Goal: Find specific page/section: Find specific page/section

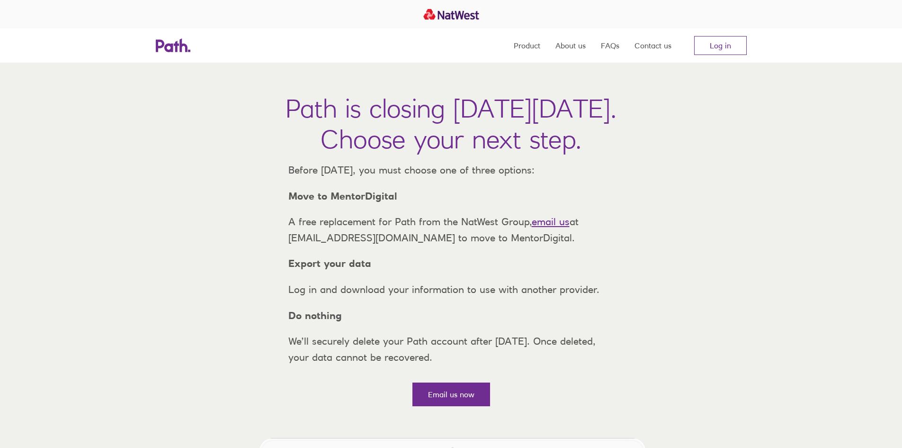
click at [733, 45] on link "Log in" at bounding box center [720, 45] width 53 height 19
click at [733, 49] on link "Log in" at bounding box center [720, 45] width 53 height 19
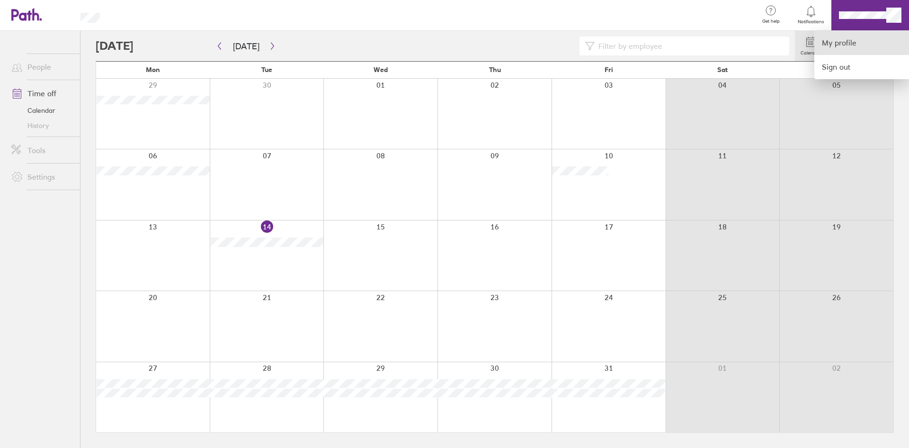
click at [850, 36] on link "My profile" at bounding box center [862, 43] width 95 height 24
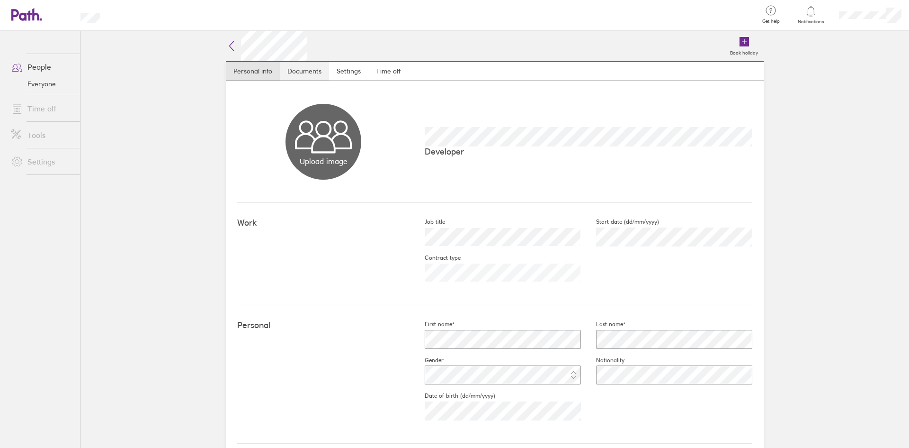
click at [312, 63] on link "Documents" at bounding box center [304, 71] width 49 height 19
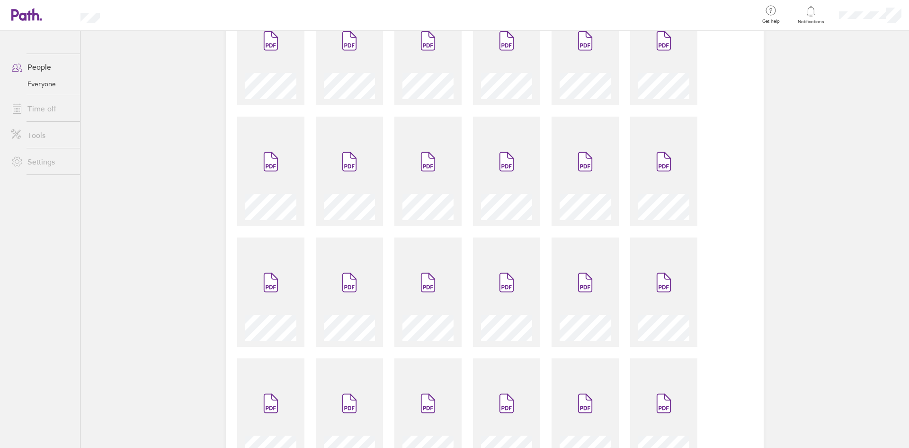
scroll to position [768, 0]
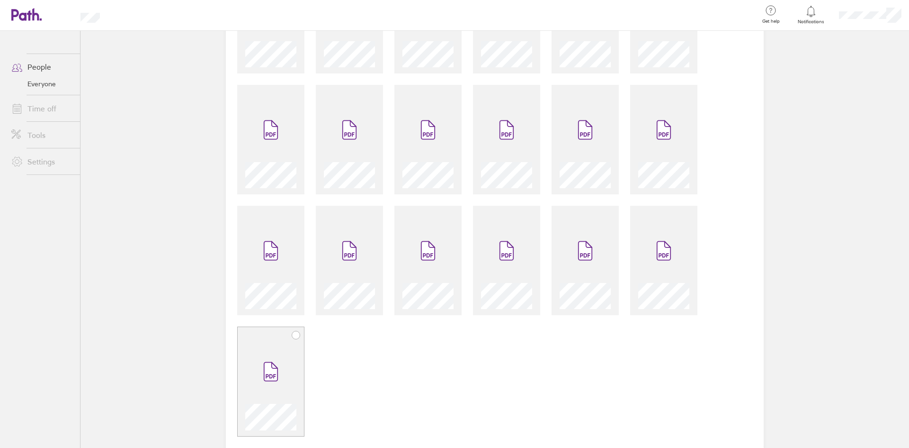
click at [293, 335] on icon at bounding box center [296, 335] width 8 height 8
click at [685, 218] on div at bounding box center [689, 214] width 9 height 9
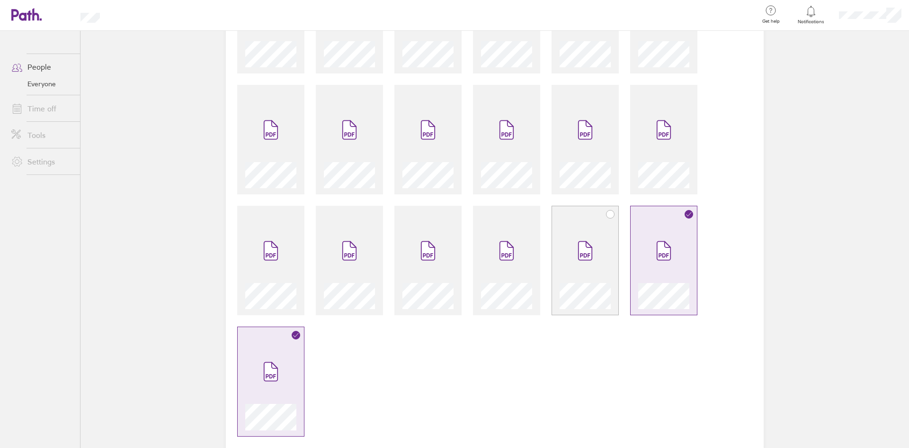
click at [582, 255] on icon at bounding box center [585, 251] width 13 height 18
click at [422, 258] on icon at bounding box center [428, 251] width 13 height 18
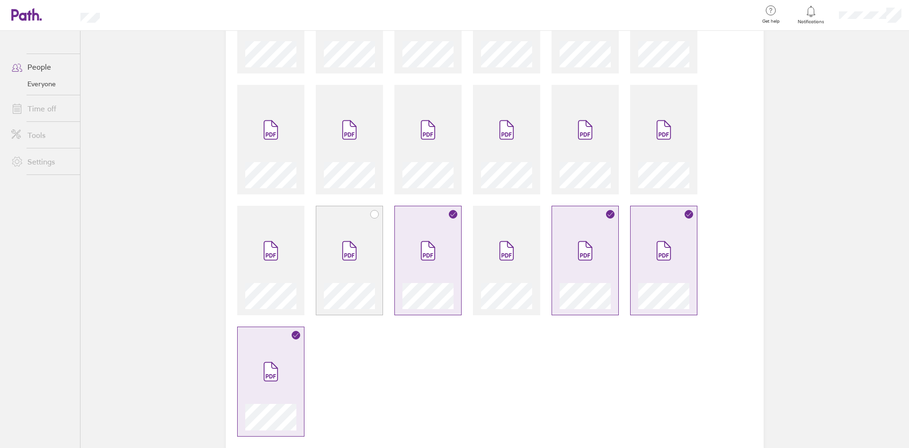
click at [368, 257] on div at bounding box center [349, 265] width 51 height 87
click at [296, 254] on div at bounding box center [270, 260] width 67 height 109
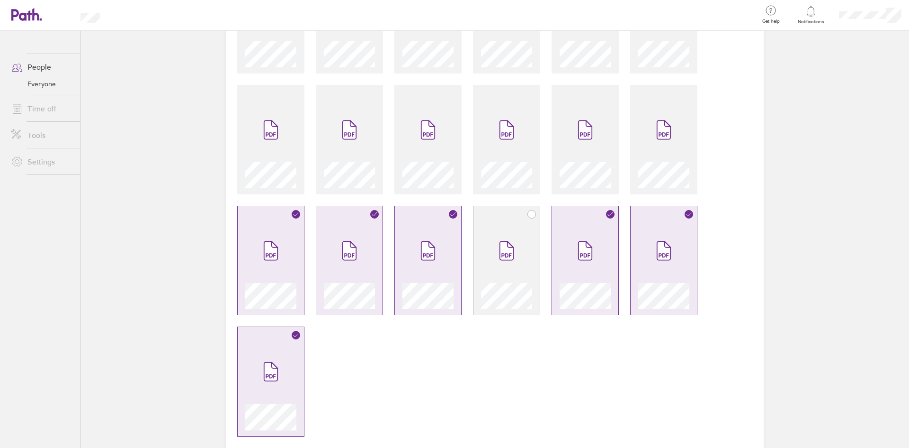
click at [530, 253] on div at bounding box center [506, 260] width 67 height 109
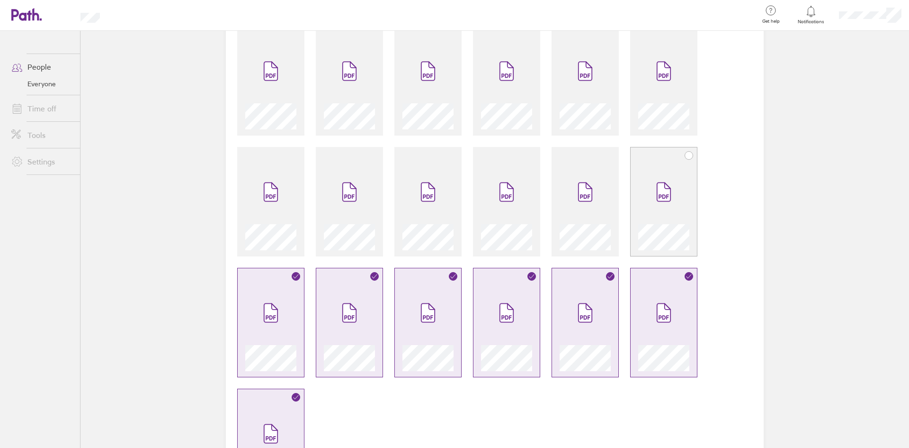
scroll to position [673, 0]
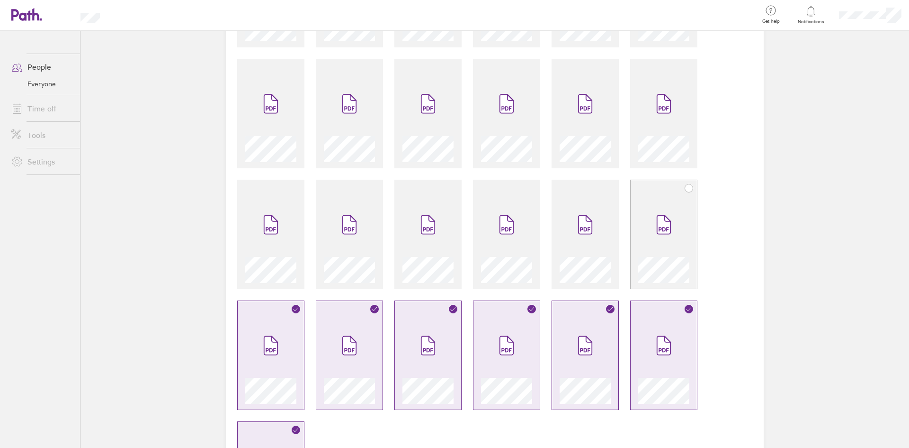
click at [646, 252] on span at bounding box center [664, 224] width 40 height 57
click at [583, 252] on span at bounding box center [585, 224] width 40 height 57
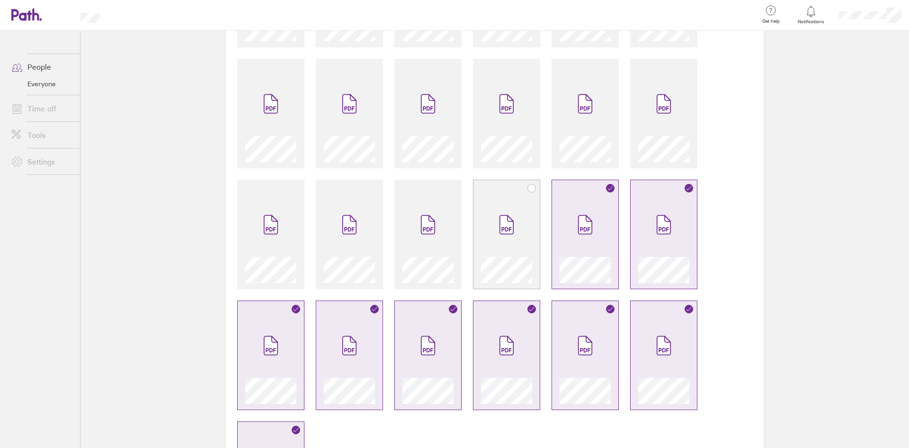
click at [503, 253] on div at bounding box center [506, 268] width 51 height 30
click at [359, 253] on div at bounding box center [349, 268] width 51 height 30
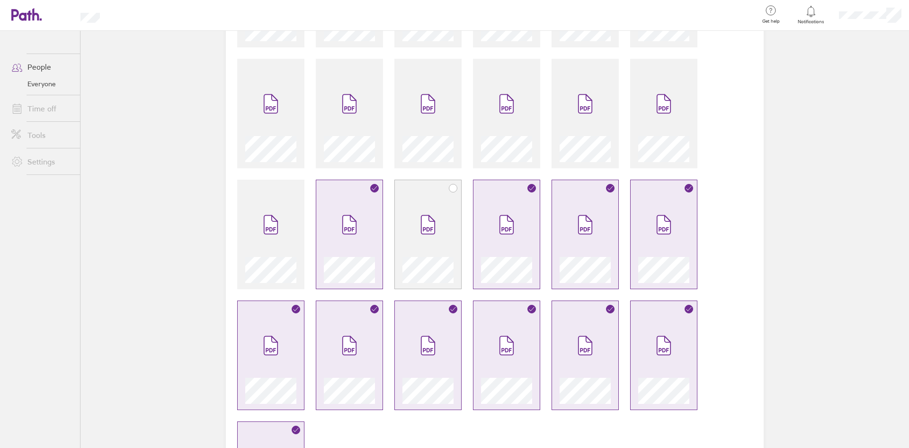
drag, startPoint x: 417, startPoint y: 252, endPoint x: 239, endPoint y: 252, distance: 178.1
click at [417, 252] on span at bounding box center [428, 224] width 40 height 57
click at [239, 252] on div at bounding box center [270, 234] width 67 height 109
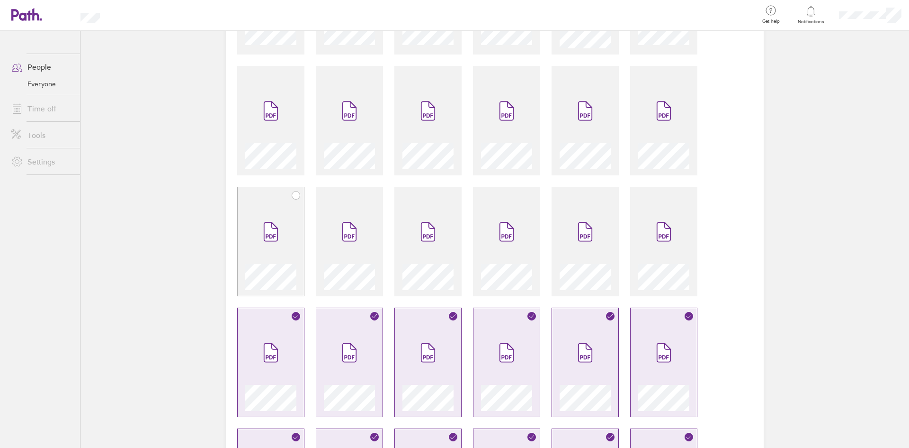
scroll to position [531, 0]
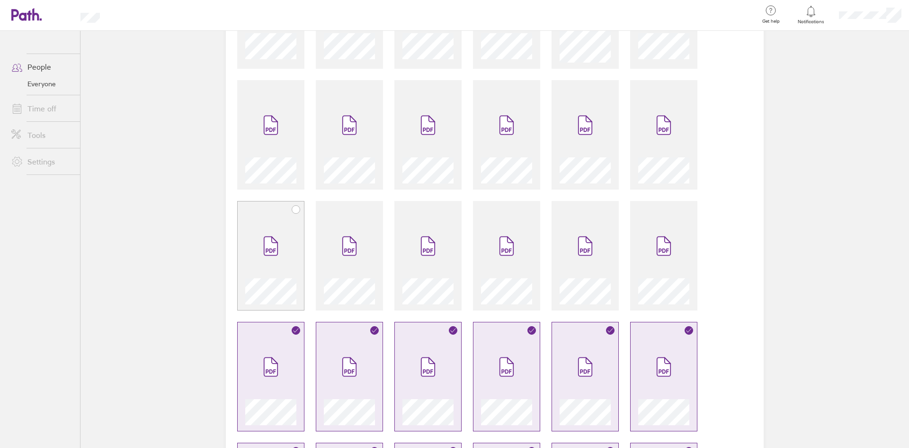
click at [279, 247] on span at bounding box center [271, 245] width 40 height 57
click at [346, 247] on icon at bounding box center [349, 246] width 13 height 18
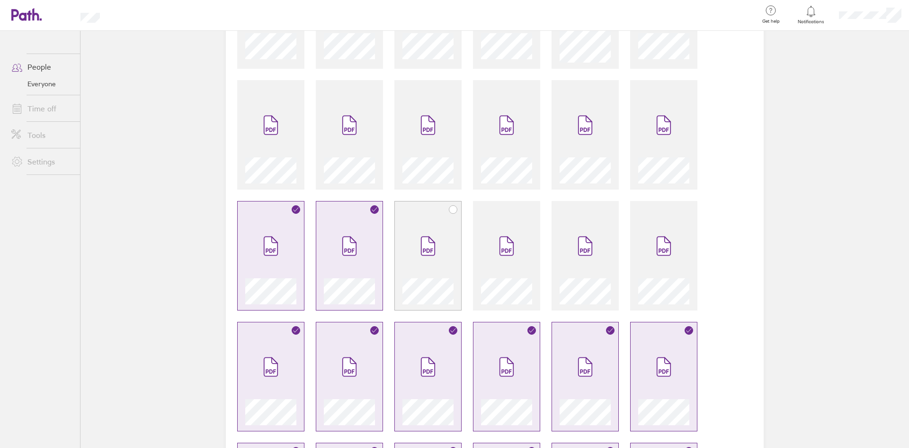
click at [452, 247] on div at bounding box center [428, 255] width 67 height 109
click at [519, 250] on span at bounding box center [507, 245] width 40 height 57
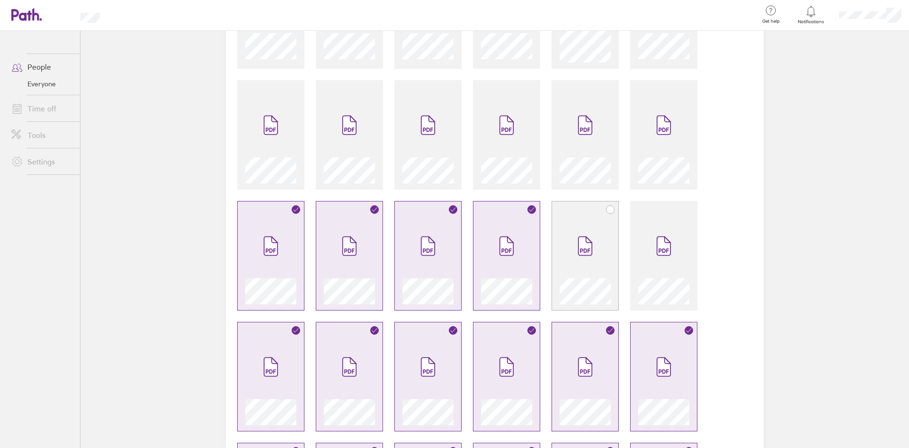
click at [570, 250] on span at bounding box center [585, 245] width 40 height 57
click at [657, 250] on icon at bounding box center [663, 246] width 13 height 18
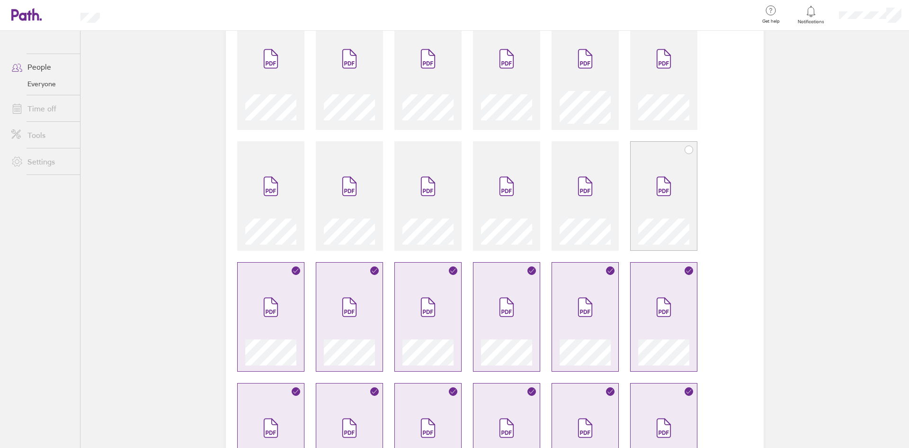
scroll to position [389, 0]
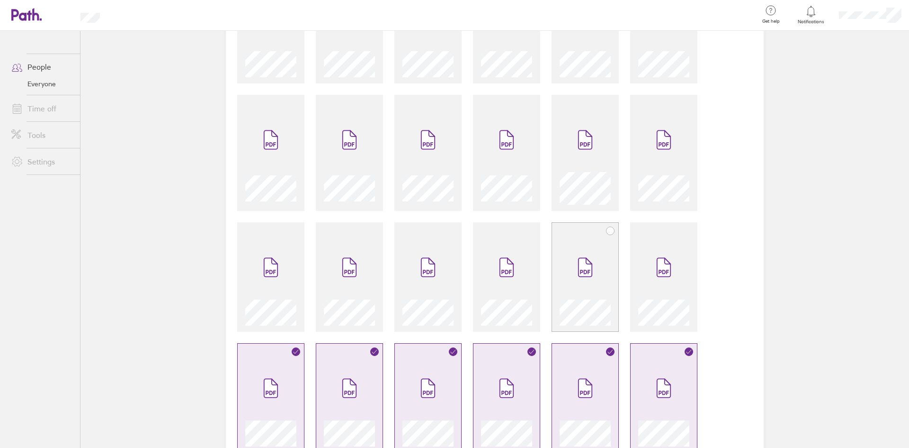
drag, startPoint x: 662, startPoint y: 267, endPoint x: 555, endPoint y: 280, distance: 107.4
click at [662, 268] on icon at bounding box center [663, 267] width 13 height 18
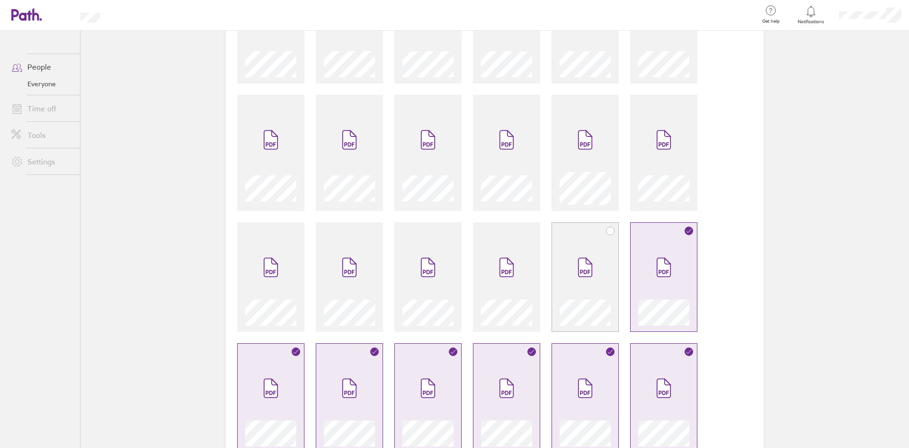
click at [555, 280] on div at bounding box center [585, 276] width 67 height 109
drag, startPoint x: 513, startPoint y: 288, endPoint x: 400, endPoint y: 296, distance: 113.5
click at [511, 289] on span at bounding box center [507, 267] width 40 height 57
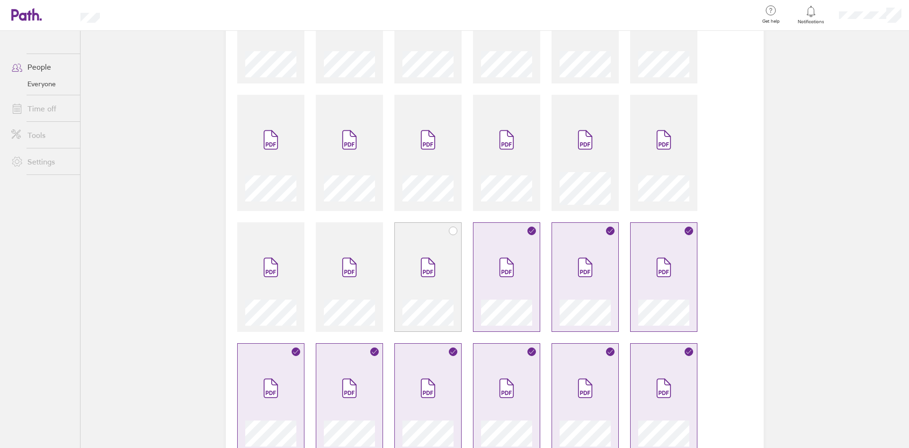
click at [403, 296] on div at bounding box center [428, 311] width 51 height 30
click at [341, 292] on span at bounding box center [350, 267] width 40 height 57
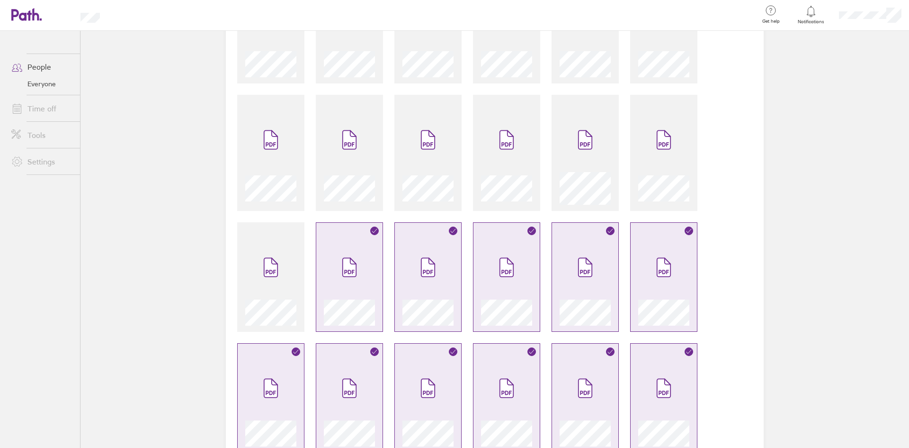
click at [303, 292] on div at bounding box center [495, 270] width 538 height 1112
click at [297, 290] on div at bounding box center [270, 276] width 67 height 109
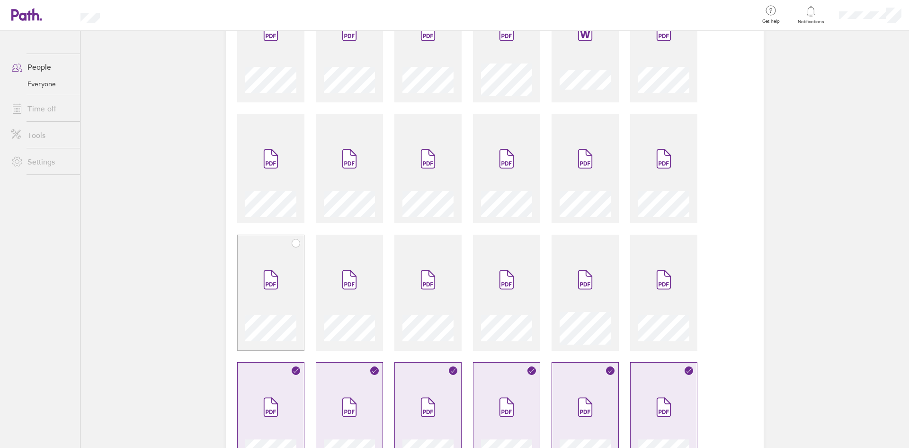
scroll to position [247, 0]
click at [296, 268] on div at bounding box center [270, 295] width 67 height 116
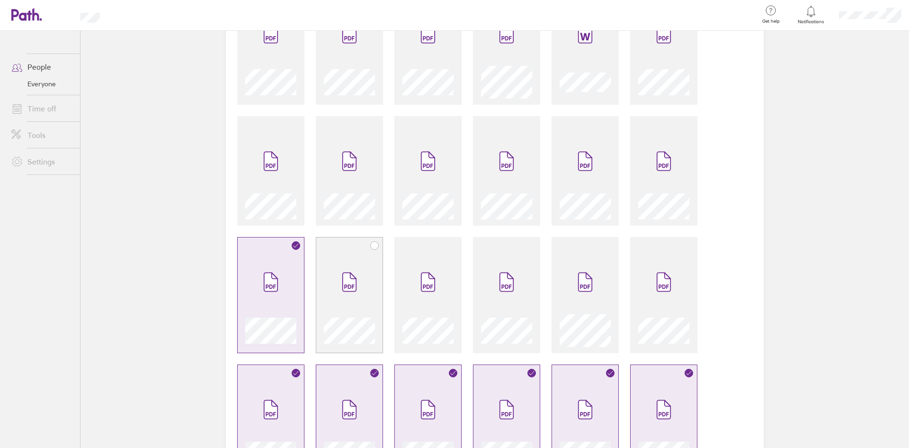
click at [350, 273] on icon at bounding box center [349, 281] width 15 height 21
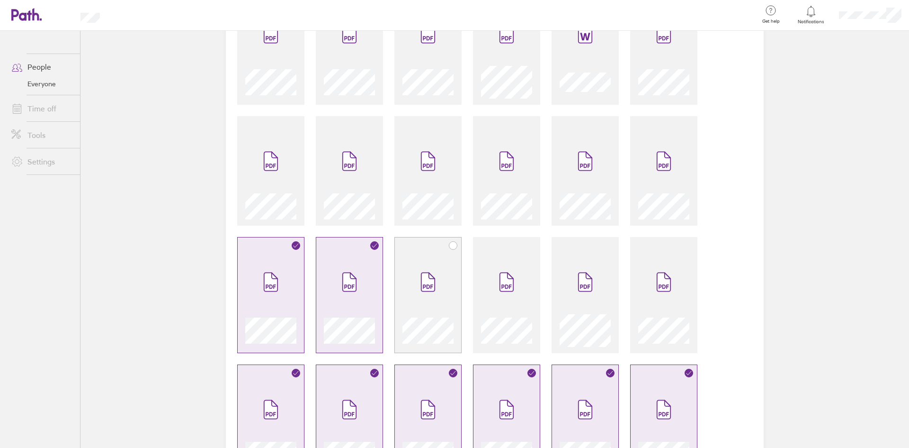
click at [447, 271] on div at bounding box center [428, 299] width 51 height 93
click at [518, 271] on span at bounding box center [507, 281] width 40 height 57
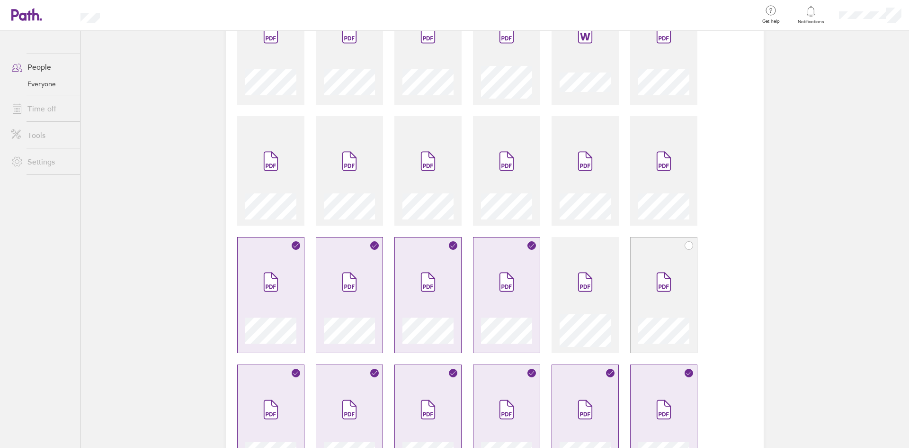
drag, startPoint x: 585, startPoint y: 271, endPoint x: 632, endPoint y: 270, distance: 46.4
click at [586, 271] on icon at bounding box center [585, 281] width 15 height 21
click at [633, 270] on div at bounding box center [663, 295] width 67 height 116
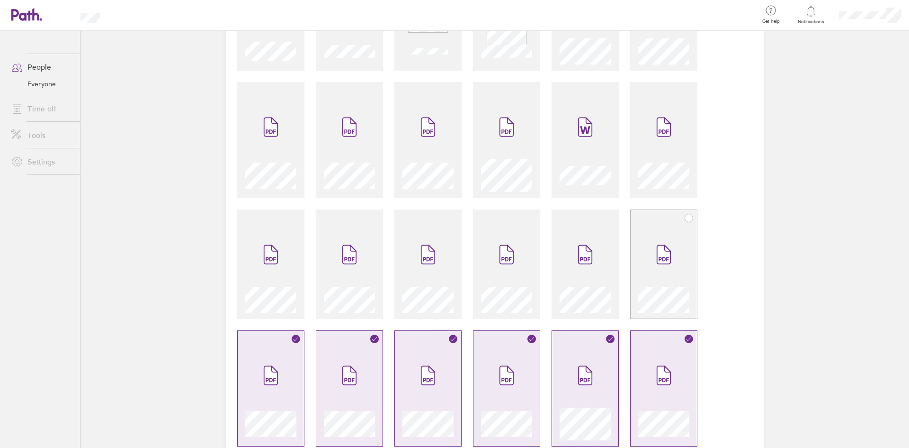
scroll to position [153, 0]
click at [638, 278] on div at bounding box center [663, 270] width 51 height 87
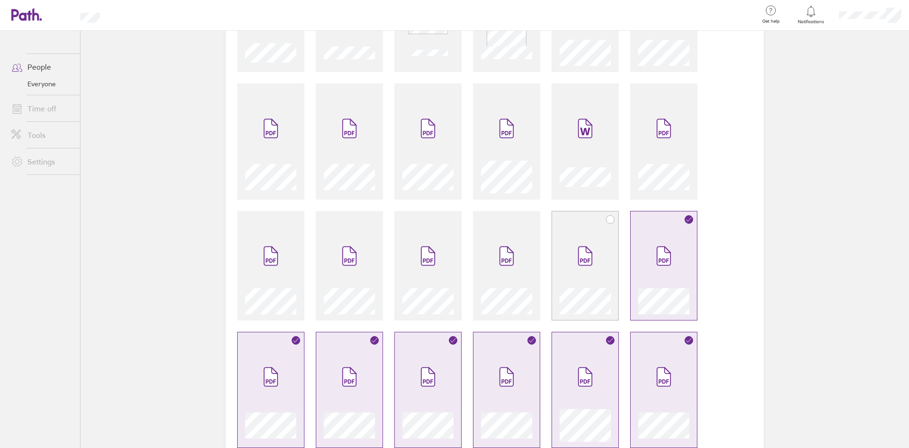
click at [565, 278] on span at bounding box center [585, 255] width 40 height 57
drag, startPoint x: 527, startPoint y: 278, endPoint x: 489, endPoint y: 278, distance: 38.4
click at [526, 278] on div at bounding box center [506, 270] width 51 height 87
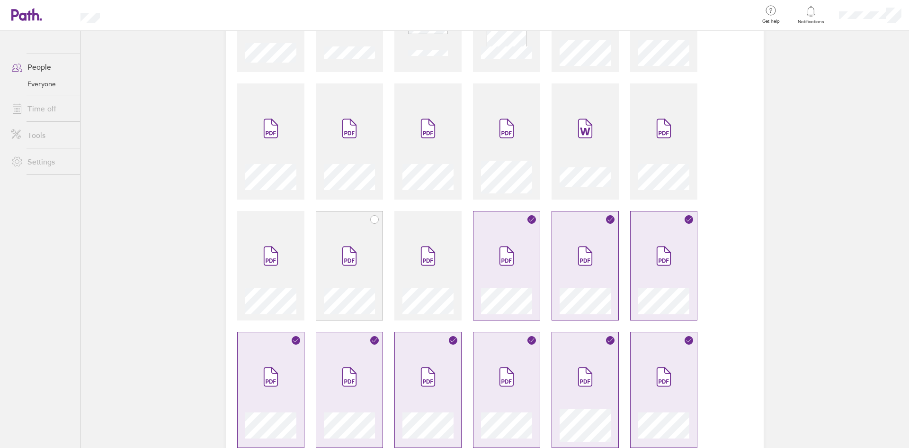
click at [379, 278] on div at bounding box center [349, 265] width 67 height 109
click at [431, 278] on span at bounding box center [428, 255] width 40 height 57
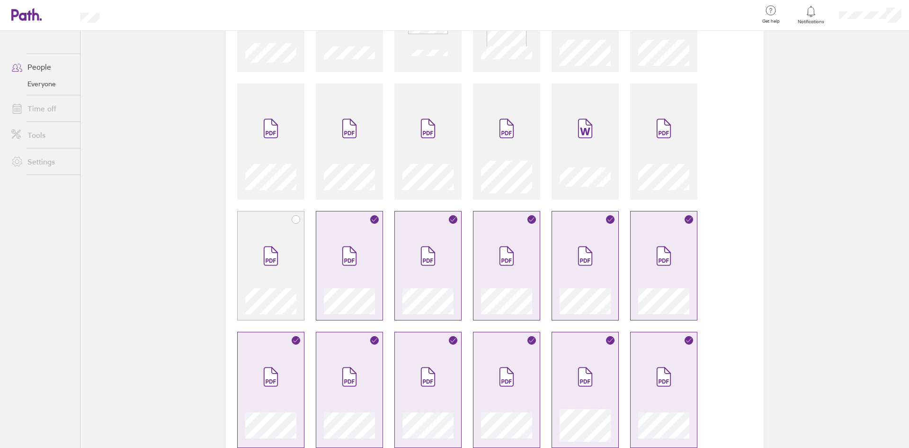
click at [245, 276] on div at bounding box center [270, 270] width 51 height 87
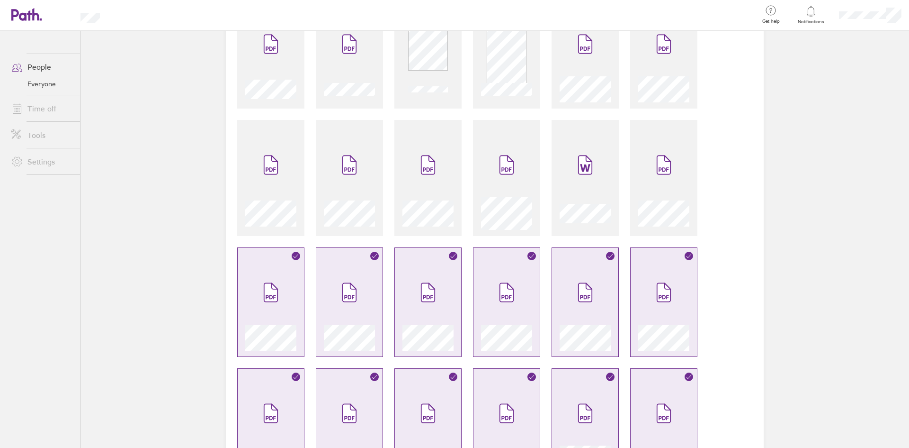
scroll to position [58, 0]
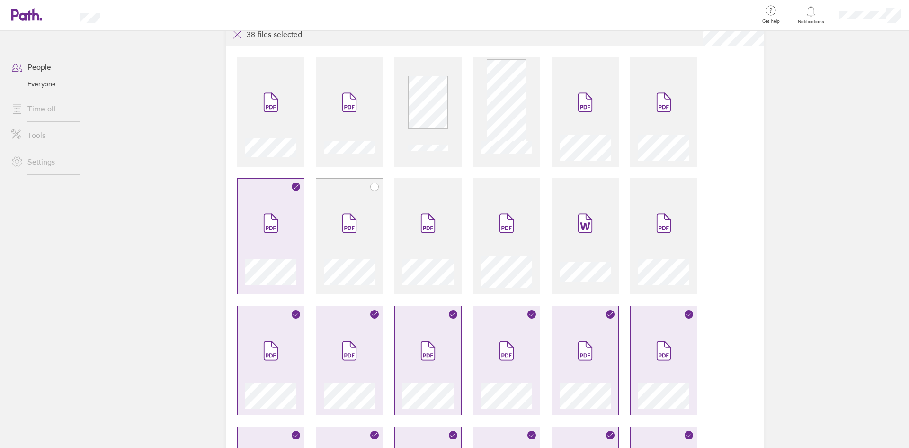
click at [334, 254] on div at bounding box center [349, 269] width 51 height 36
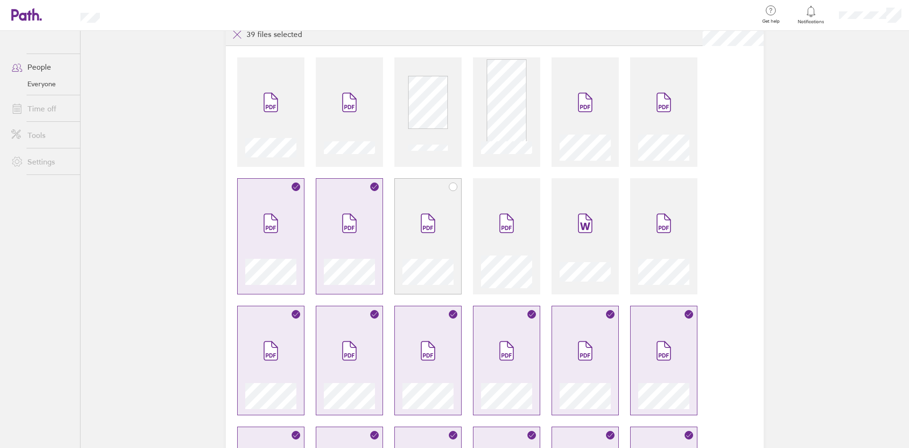
click at [403, 252] on div at bounding box center [428, 269] width 51 height 36
click at [492, 250] on span at bounding box center [507, 223] width 40 height 57
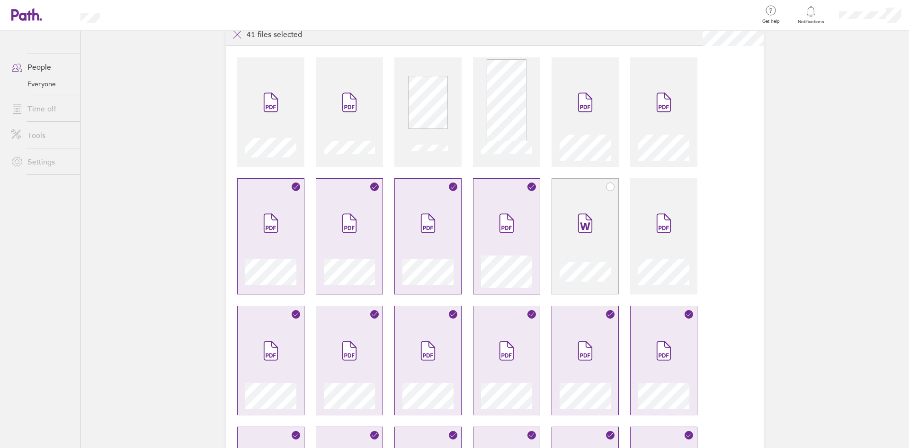
click at [567, 250] on span at bounding box center [585, 223] width 40 height 57
click at [647, 250] on span at bounding box center [664, 223] width 40 height 57
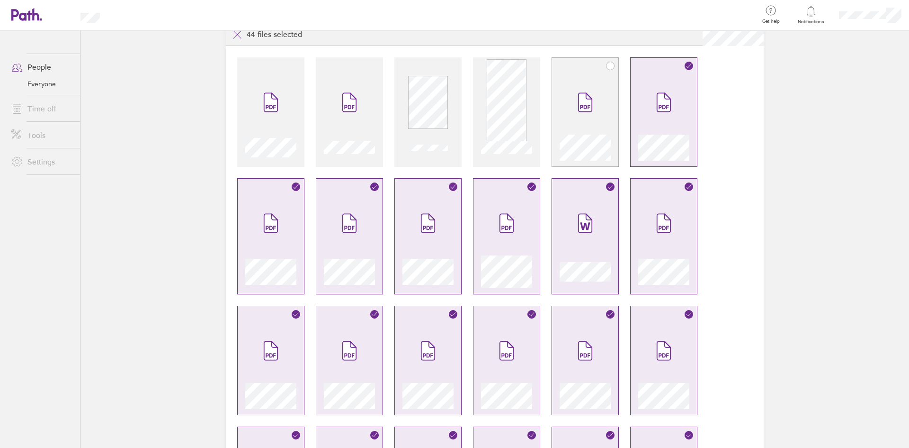
click at [571, 124] on span at bounding box center [585, 102] width 40 height 57
click at [534, 125] on div at bounding box center [506, 111] width 67 height 109
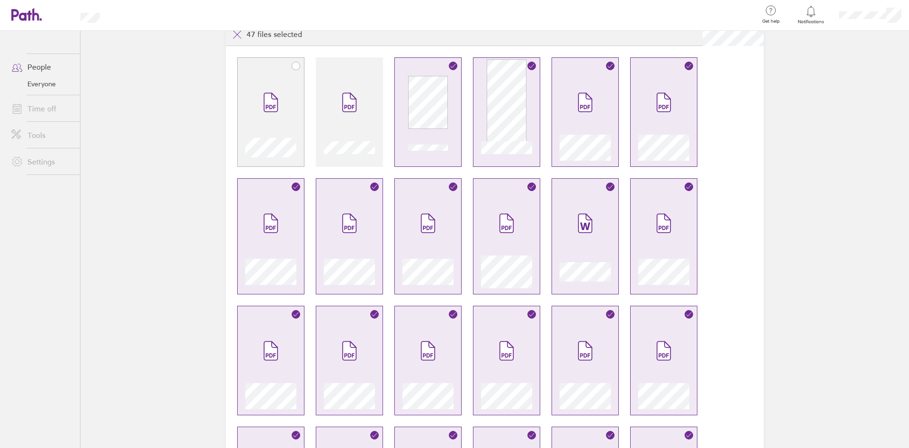
click at [275, 123] on span at bounding box center [271, 102] width 40 height 57
click at [349, 124] on span at bounding box center [350, 102] width 40 height 57
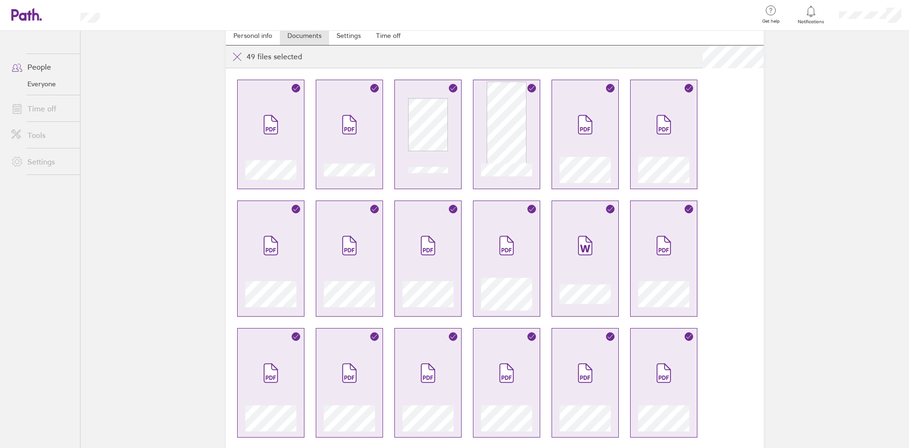
scroll to position [0, 0]
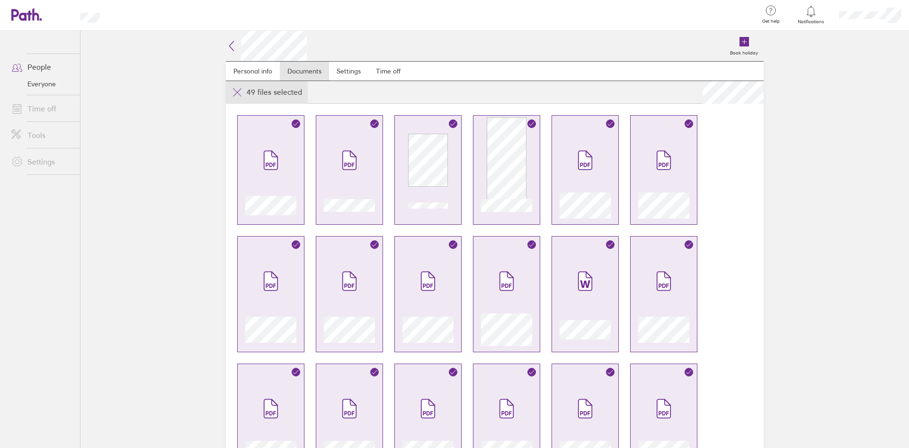
click at [234, 93] on icon at bounding box center [237, 92] width 11 height 11
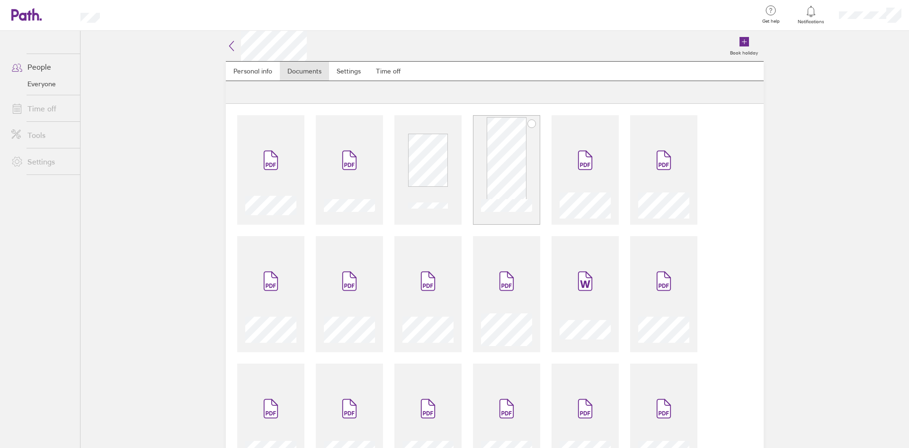
click at [502, 194] on div at bounding box center [506, 203] width 51 height 30
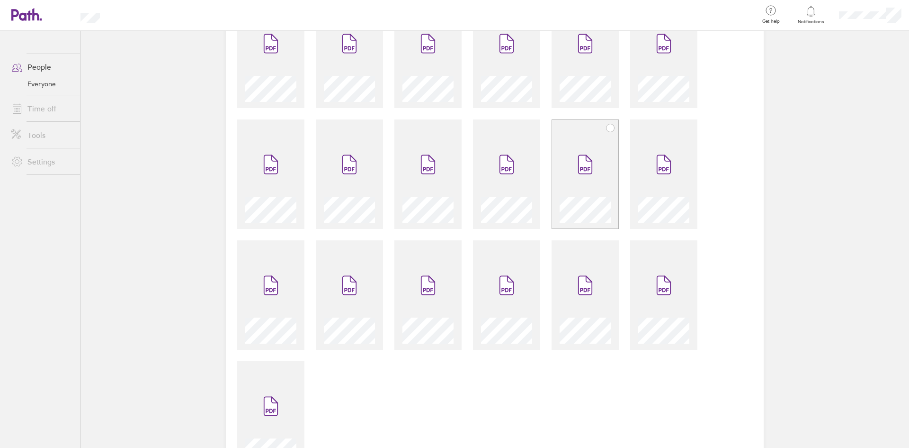
scroll to position [768, 0]
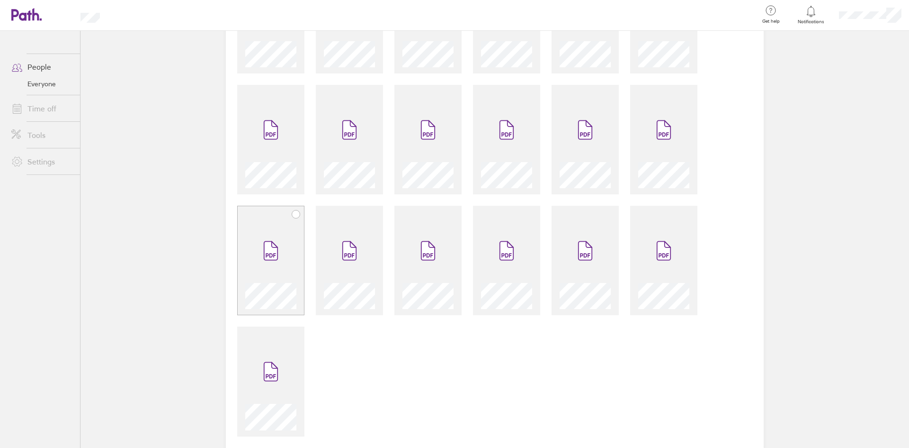
drag, startPoint x: 257, startPoint y: 384, endPoint x: 258, endPoint y: 280, distance: 104.2
click at [257, 383] on span at bounding box center [271, 371] width 40 height 57
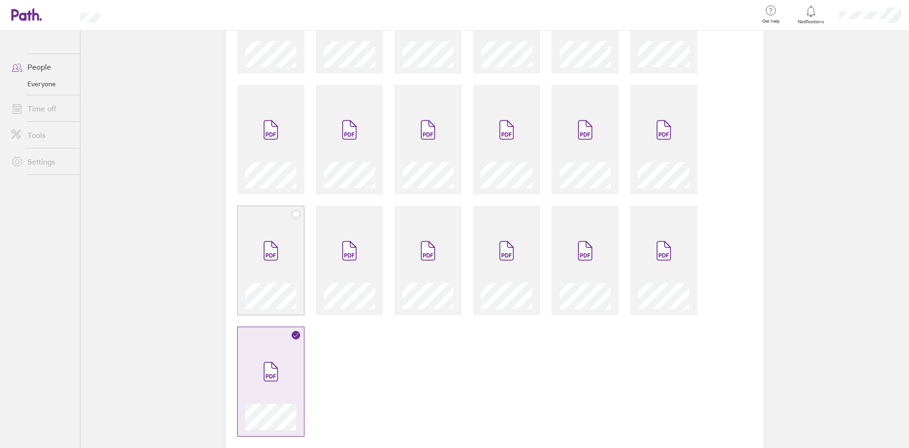
click at [261, 264] on span at bounding box center [271, 250] width 40 height 57
click at [362, 242] on span at bounding box center [350, 250] width 40 height 57
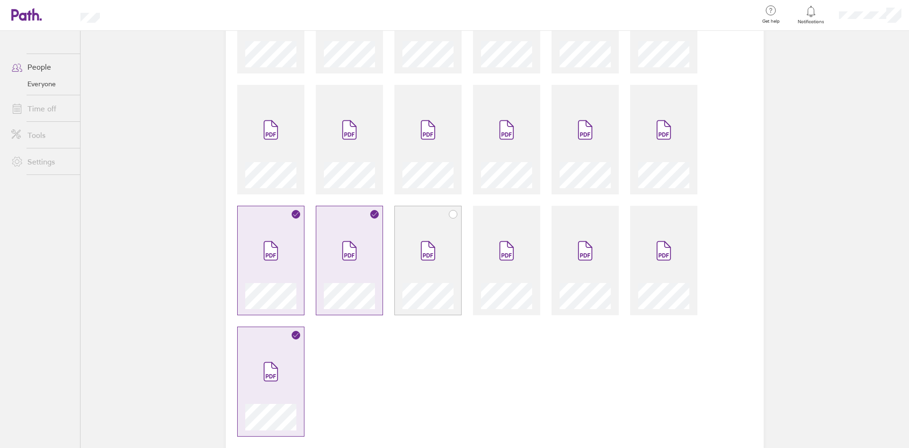
click at [397, 246] on div at bounding box center [428, 260] width 67 height 109
click at [509, 248] on icon at bounding box center [506, 251] width 13 height 18
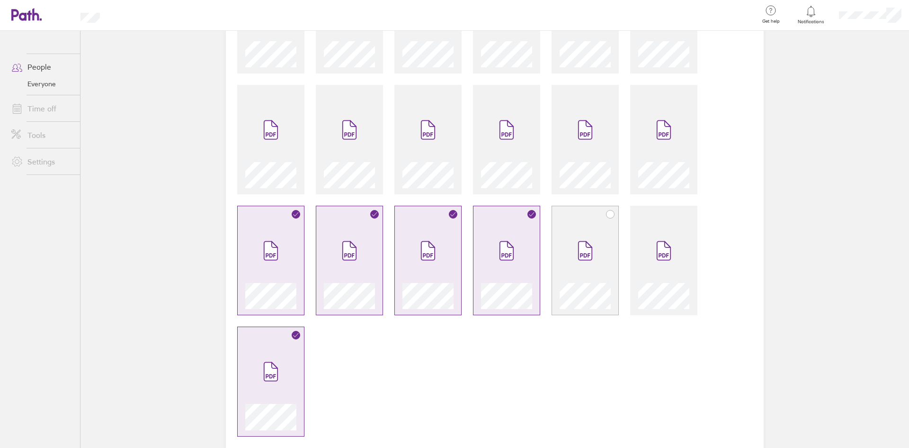
drag, startPoint x: 583, startPoint y: 251, endPoint x: 601, endPoint y: 251, distance: 17.1
click at [584, 251] on icon at bounding box center [585, 251] width 13 height 18
click at [660, 243] on icon at bounding box center [663, 251] width 13 height 18
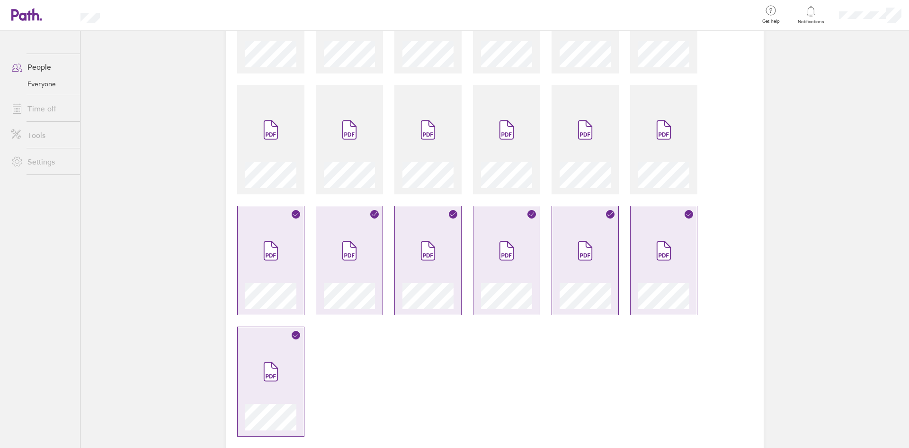
scroll to position [721, 0]
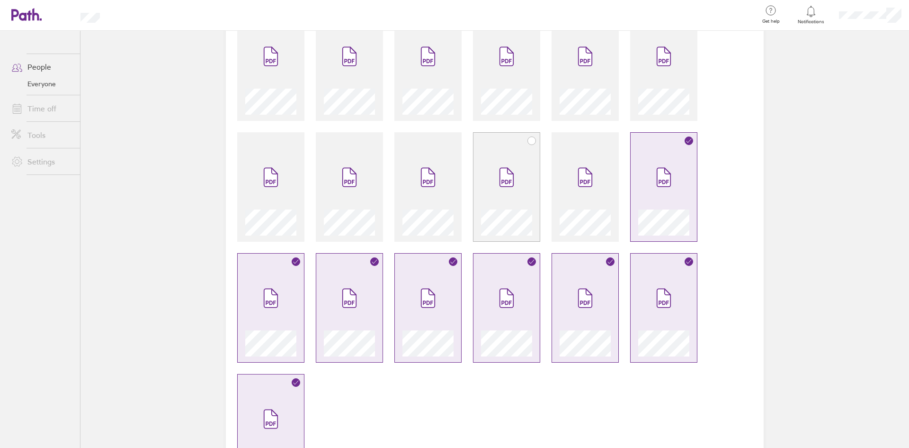
click at [535, 202] on div at bounding box center [506, 186] width 67 height 109
click at [570, 200] on span at bounding box center [585, 177] width 40 height 57
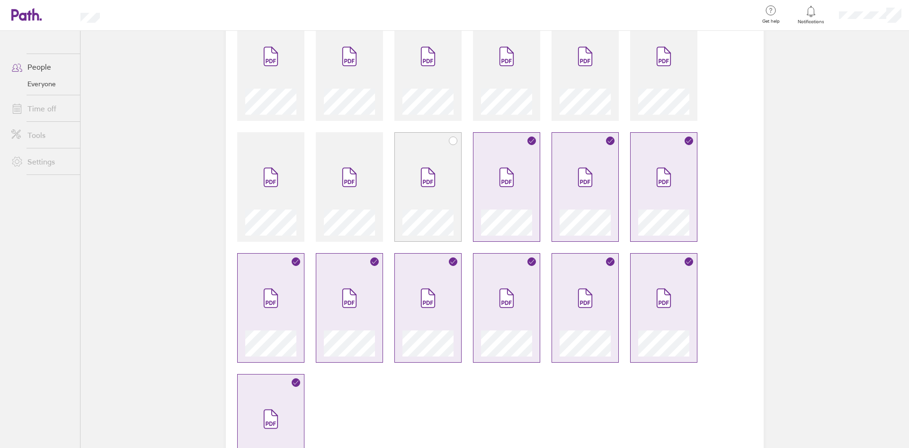
click at [431, 200] on span at bounding box center [428, 177] width 40 height 57
click at [352, 202] on span at bounding box center [350, 177] width 40 height 57
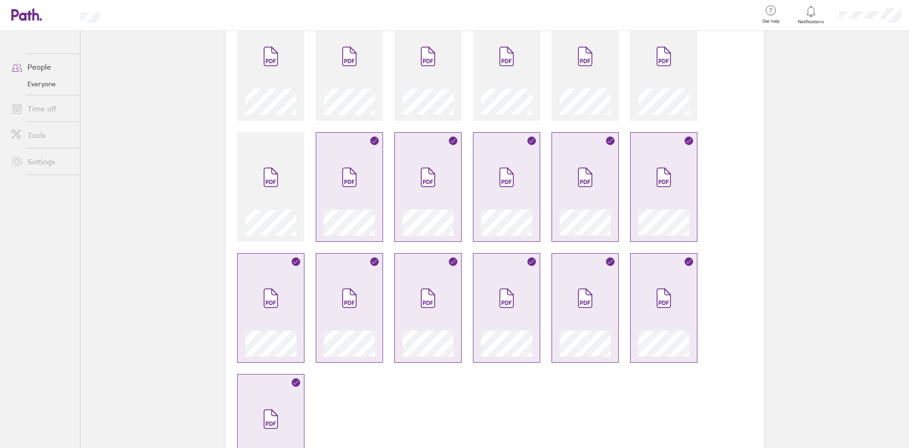
click at [282, 205] on span at bounding box center [271, 177] width 40 height 57
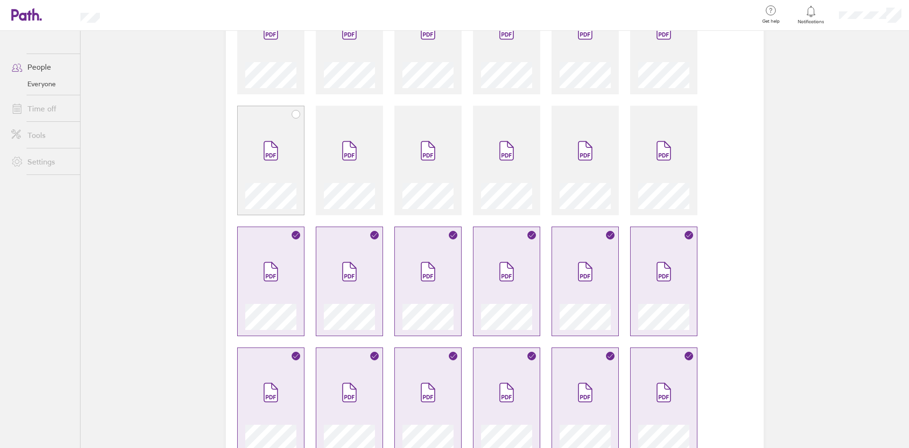
scroll to position [626, 0]
click at [334, 179] on span at bounding box center [350, 151] width 40 height 57
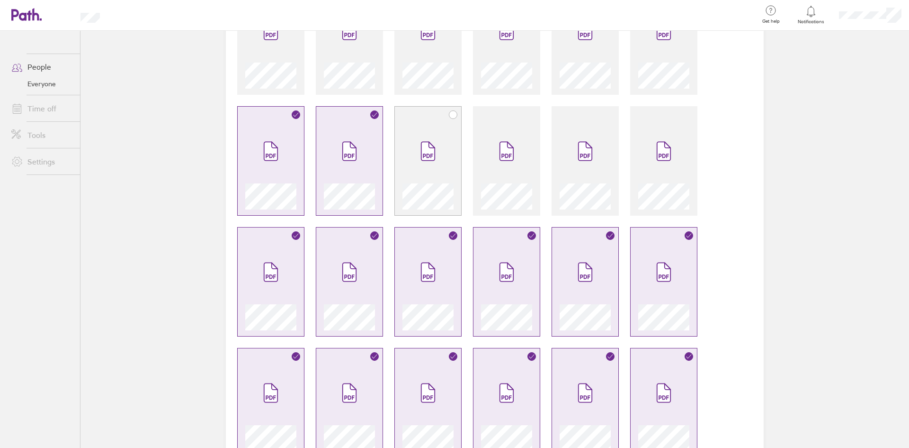
click at [430, 177] on span at bounding box center [428, 151] width 40 height 57
click at [501, 177] on span at bounding box center [507, 151] width 40 height 57
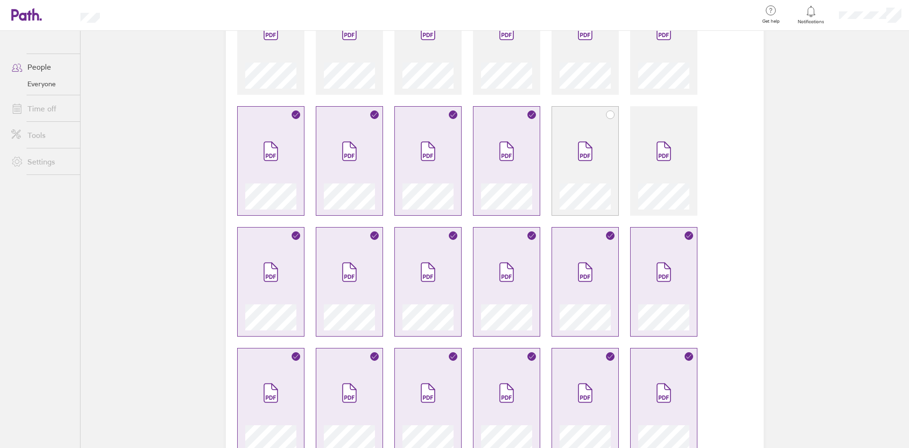
click at [595, 177] on span at bounding box center [585, 151] width 40 height 57
click at [664, 171] on span at bounding box center [664, 151] width 40 height 57
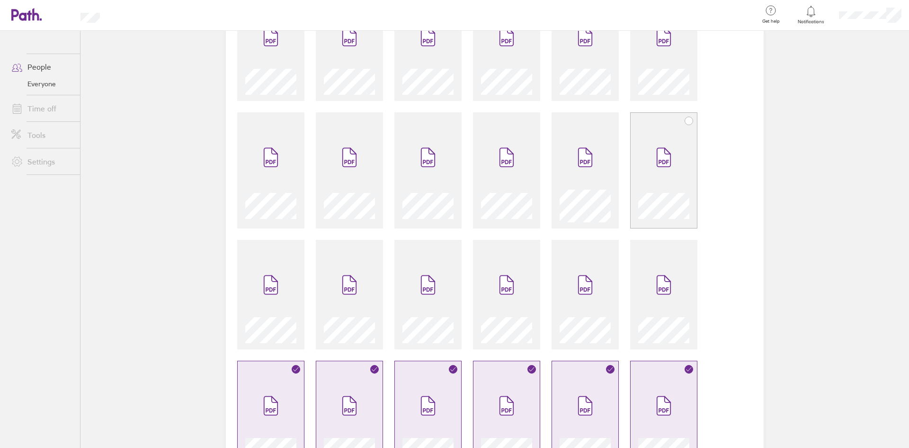
scroll to position [521, 0]
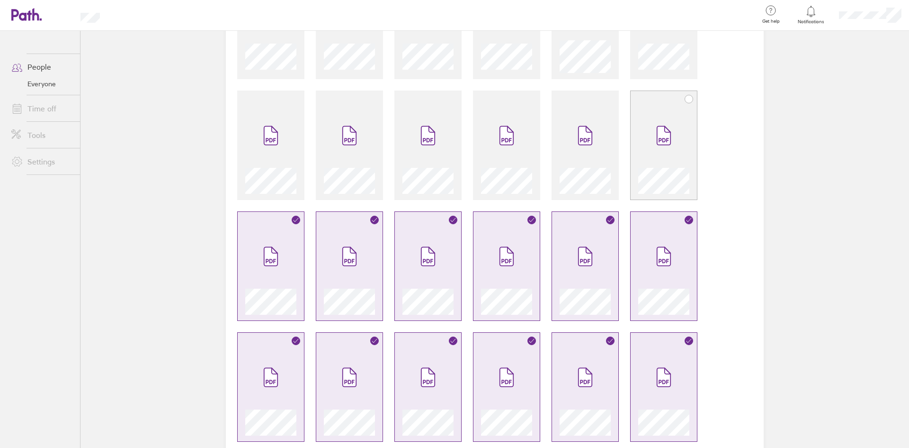
click at [659, 142] on icon at bounding box center [663, 135] width 13 height 18
click at [591, 156] on span at bounding box center [585, 135] width 40 height 57
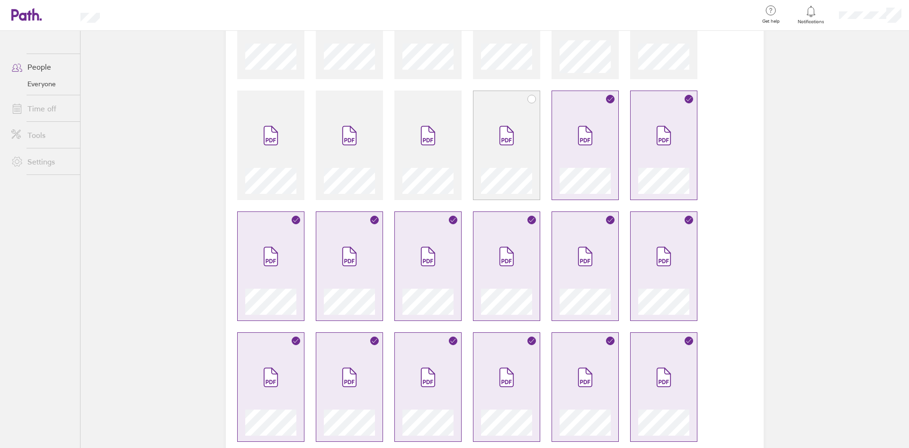
click at [495, 161] on span at bounding box center [507, 135] width 40 height 57
click at [419, 161] on span at bounding box center [428, 135] width 40 height 57
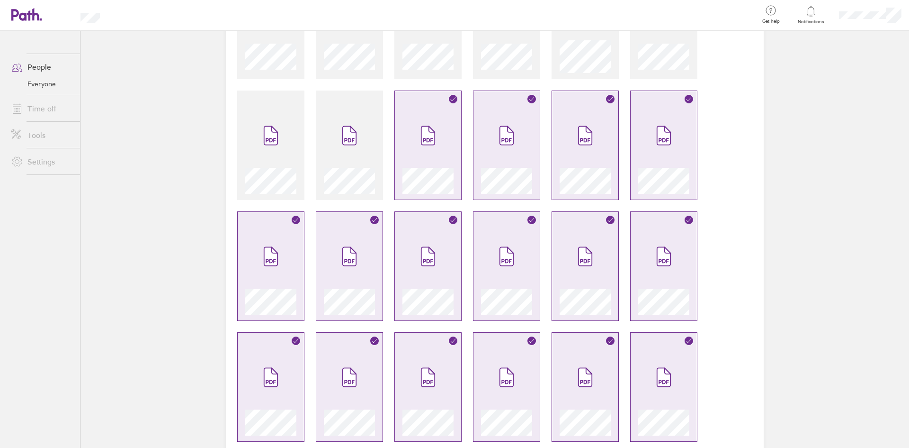
click at [309, 163] on div at bounding box center [495, 139] width 538 height 1112
click at [198, 165] on main "Book holiday Personal info Documents Settings Time off 23 files selected" at bounding box center [495, 239] width 829 height 417
click at [268, 165] on div at bounding box center [270, 179] width 51 height 30
click at [342, 156] on span at bounding box center [350, 135] width 40 height 57
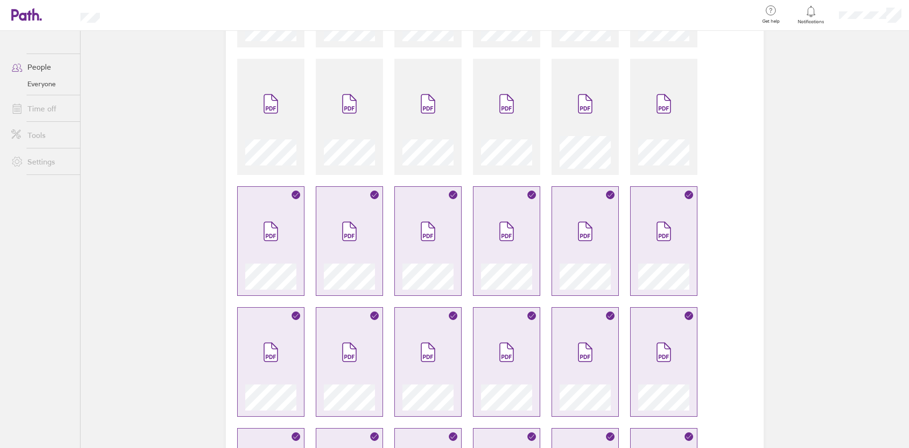
scroll to position [426, 0]
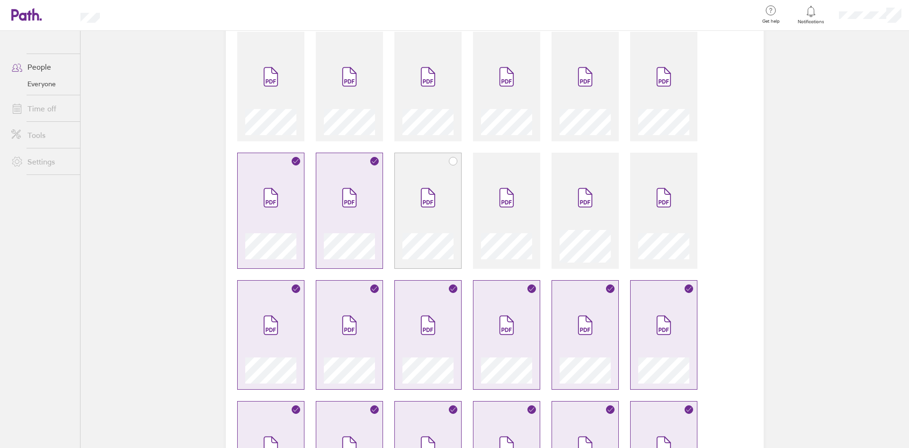
click at [414, 213] on span at bounding box center [428, 197] width 40 height 57
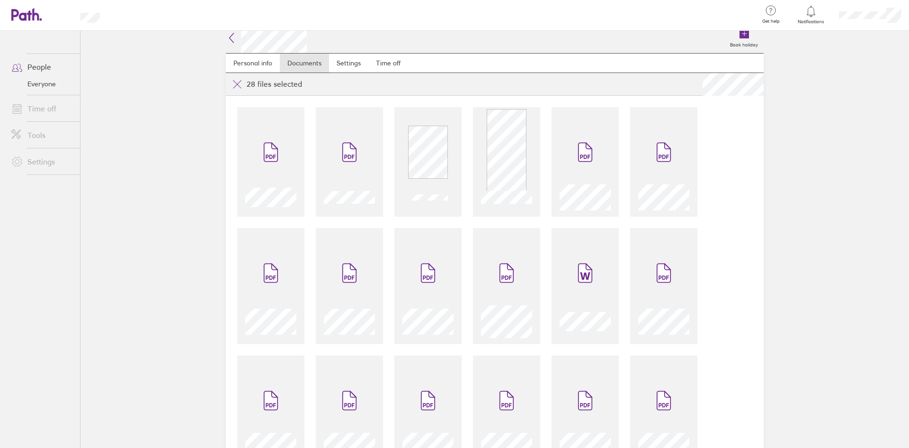
scroll to position [0, 0]
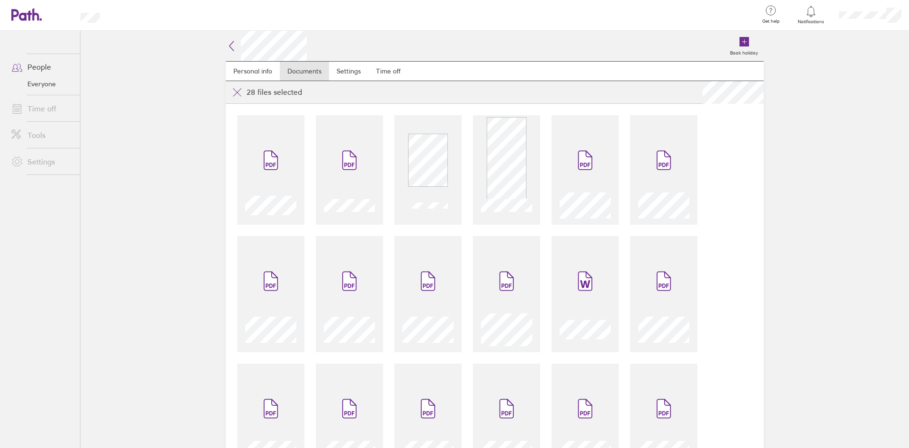
click at [866, 47] on main "Book holiday Personal info Documents Settings Time off 28 files selected" at bounding box center [495, 239] width 829 height 417
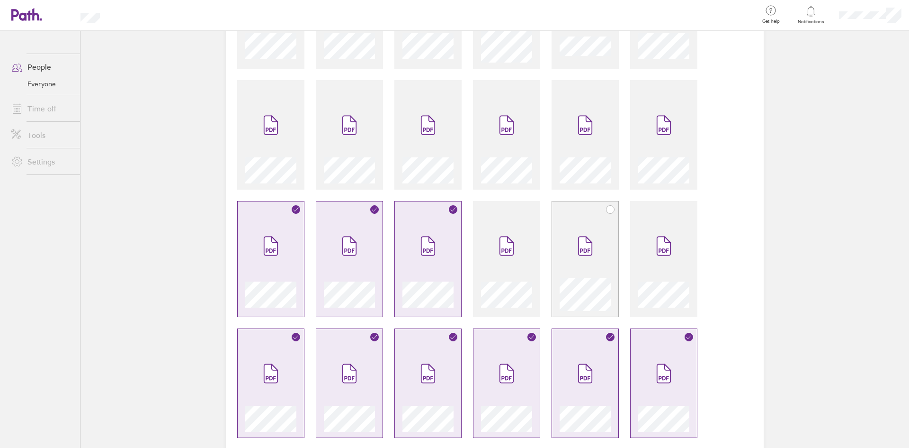
scroll to position [284, 0]
click at [511, 262] on span at bounding box center [507, 244] width 40 height 57
click at [439, 246] on span at bounding box center [428, 244] width 40 height 57
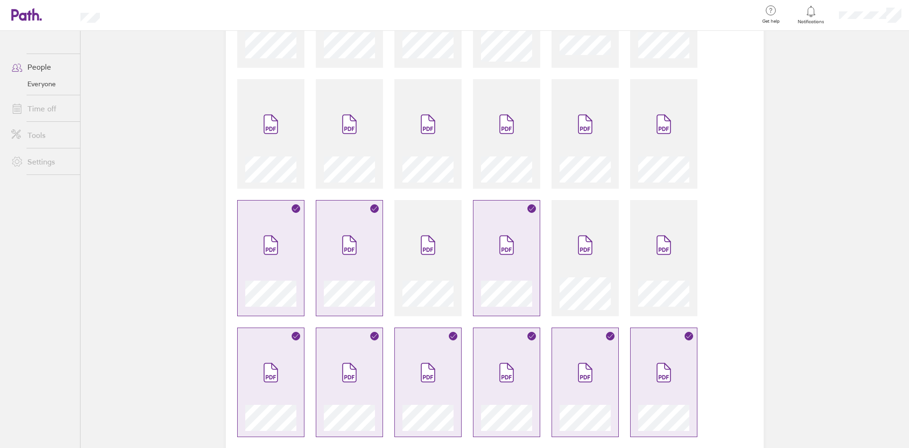
click at [372, 247] on div at bounding box center [349, 258] width 67 height 116
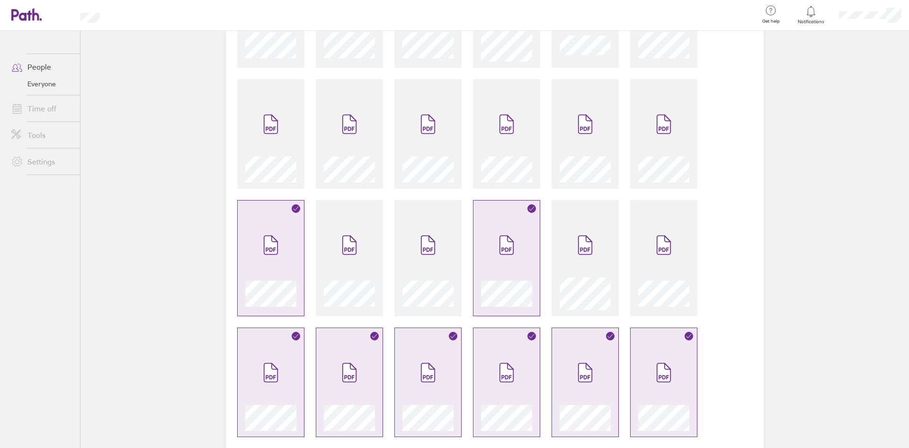
click at [274, 252] on icon at bounding box center [270, 245] width 13 height 18
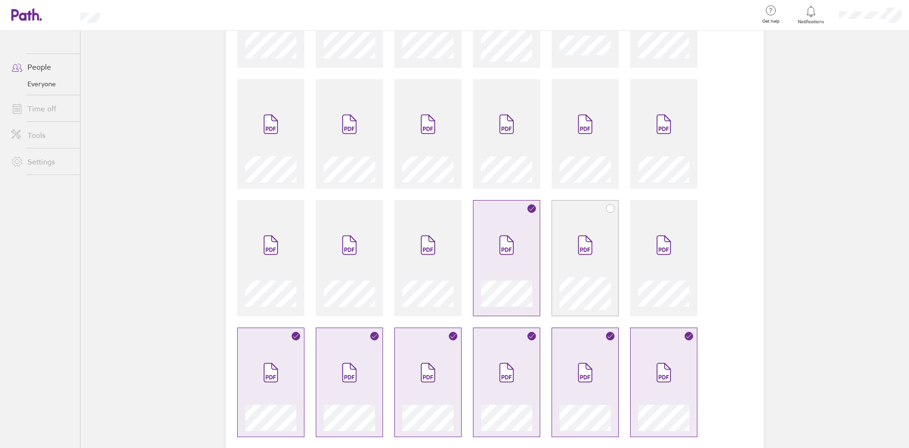
click at [581, 263] on span at bounding box center [585, 244] width 40 height 57
click at [649, 251] on span at bounding box center [664, 244] width 40 height 57
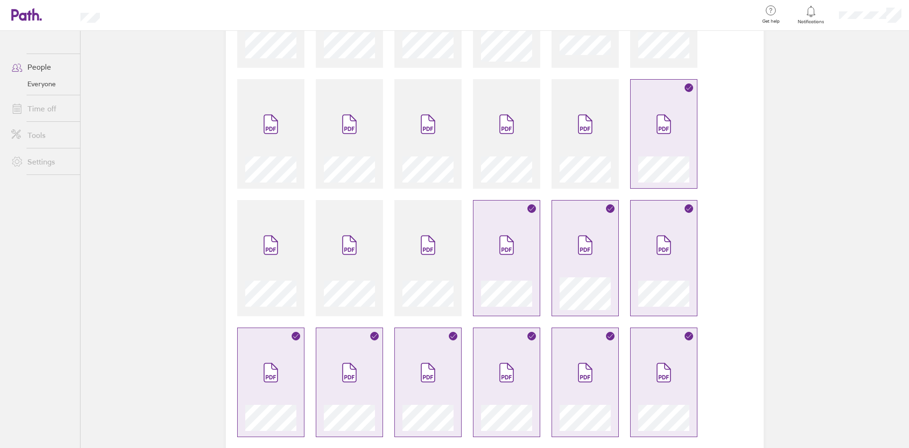
click at [545, 144] on div at bounding box center [495, 376] width 538 height 1112
click at [547, 142] on div at bounding box center [495, 376] width 538 height 1112
click at [571, 141] on span at bounding box center [585, 124] width 40 height 57
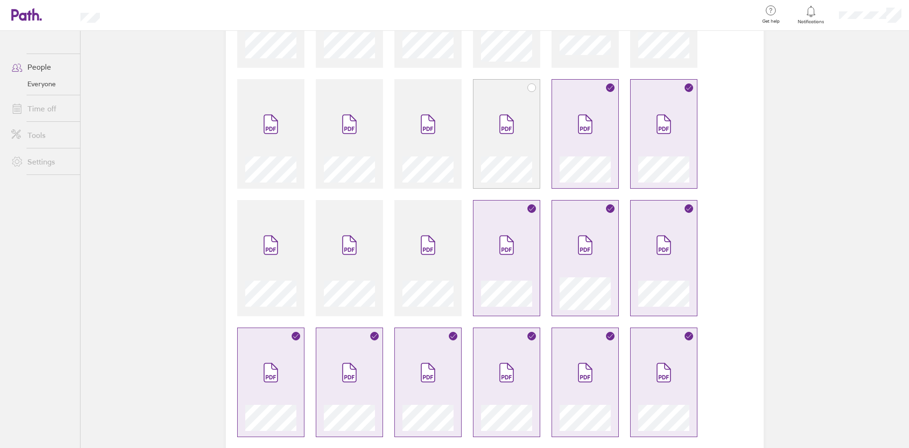
click at [503, 137] on span at bounding box center [507, 124] width 40 height 57
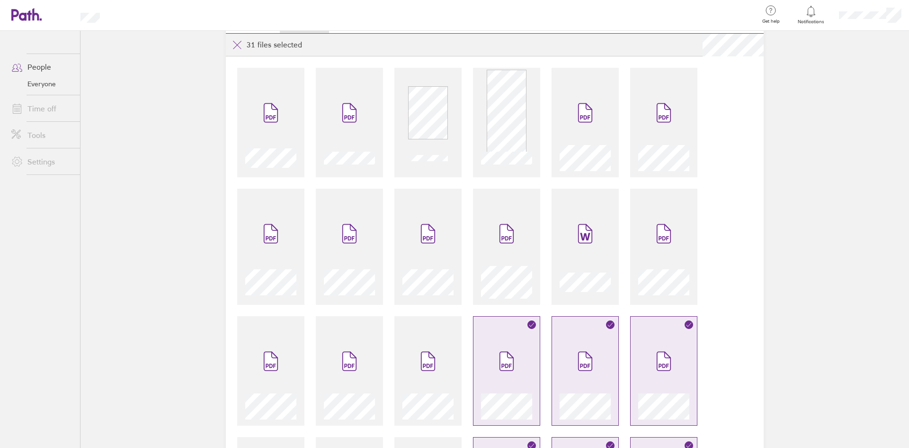
scroll to position [0, 0]
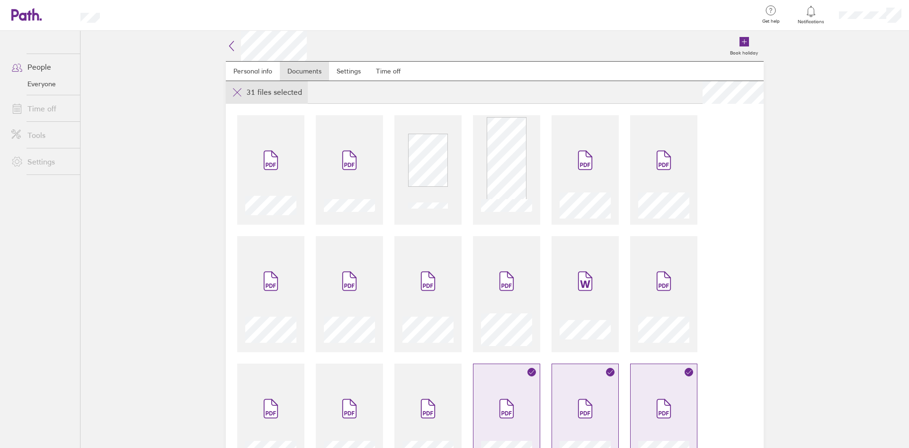
click at [237, 93] on icon at bounding box center [237, 92] width 11 height 11
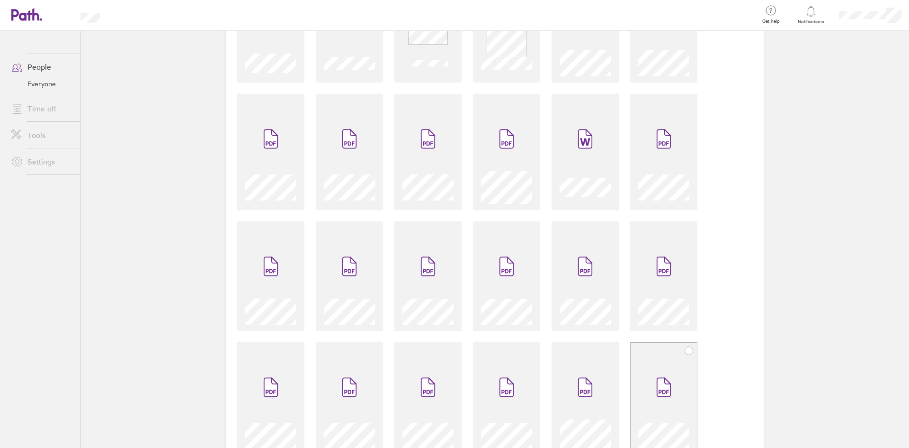
scroll to position [237, 0]
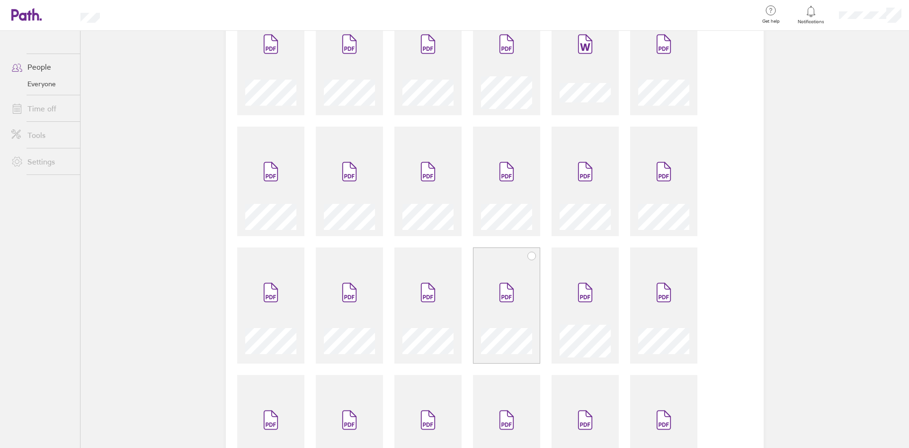
click at [518, 305] on span at bounding box center [507, 292] width 40 height 57
click at [583, 303] on span at bounding box center [585, 292] width 40 height 57
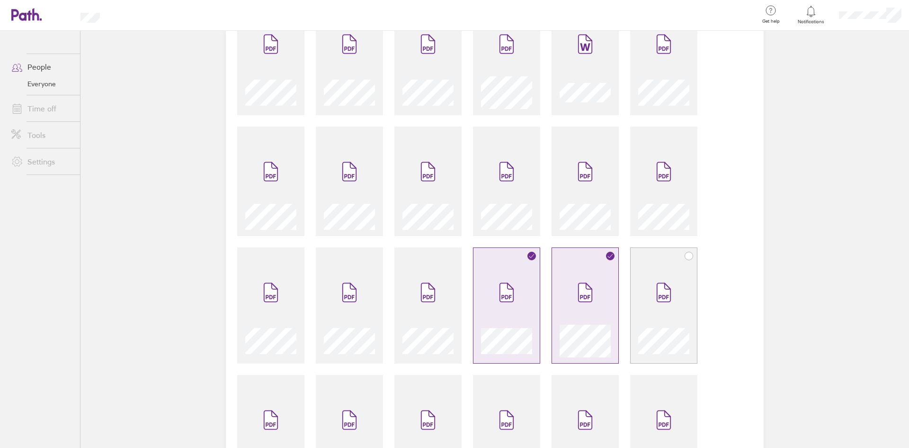
click at [653, 303] on span at bounding box center [664, 292] width 40 height 57
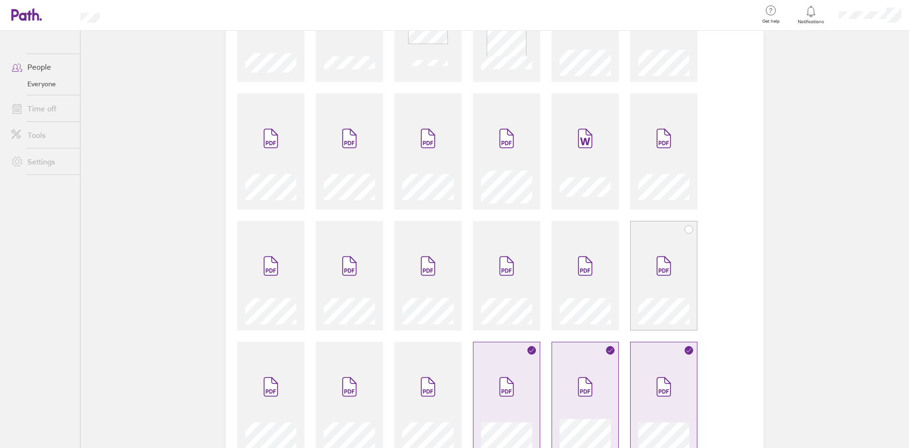
scroll to position [142, 0]
click at [657, 276] on icon at bounding box center [663, 266] width 15 height 21
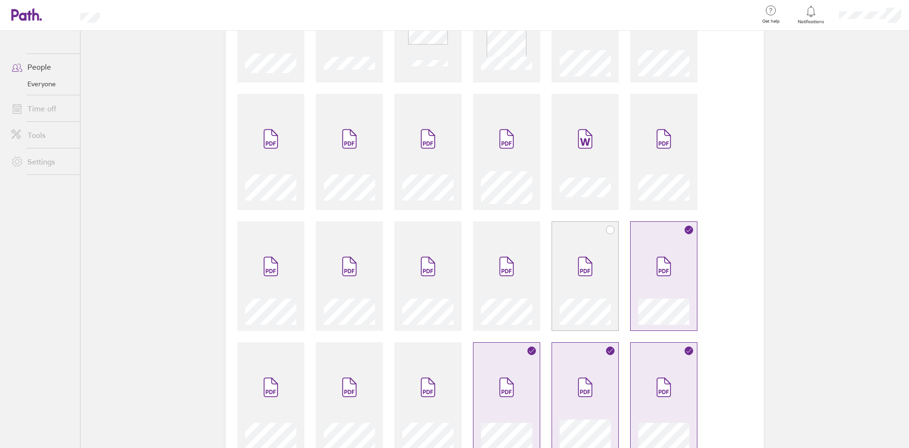
click at [583, 281] on span at bounding box center [585, 266] width 40 height 57
click at [518, 281] on span at bounding box center [507, 266] width 40 height 57
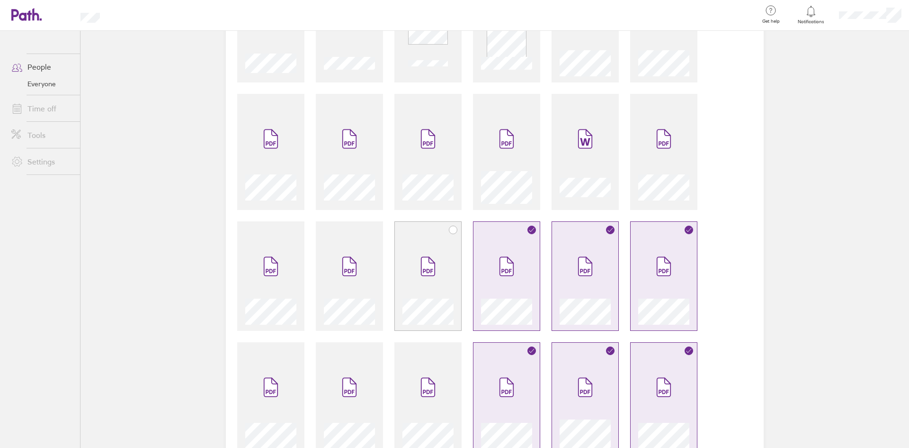
click at [425, 282] on span at bounding box center [428, 266] width 40 height 57
click at [334, 278] on span at bounding box center [350, 266] width 40 height 57
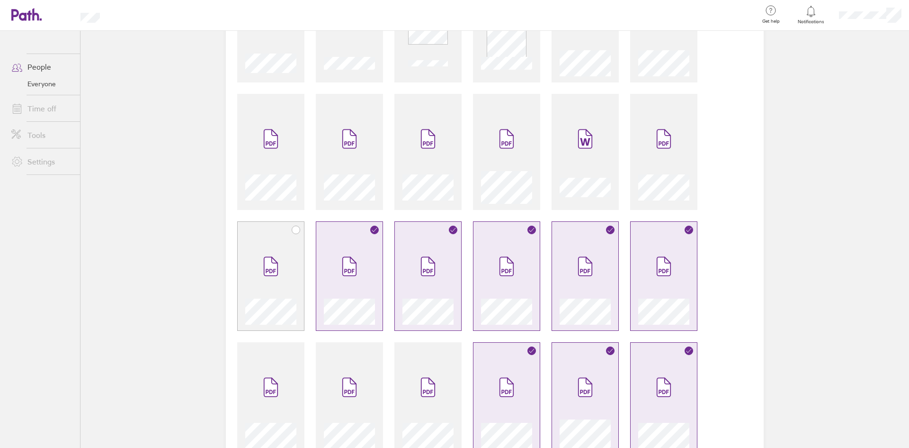
click at [271, 267] on icon at bounding box center [270, 266] width 13 height 18
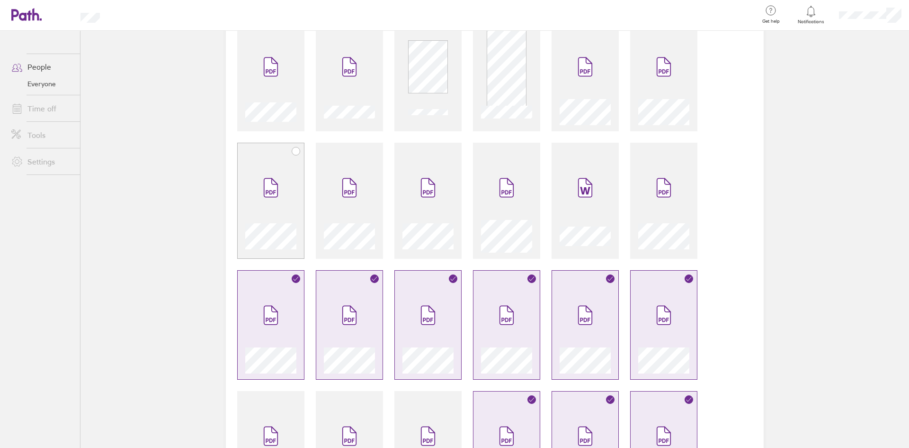
scroll to position [47, 0]
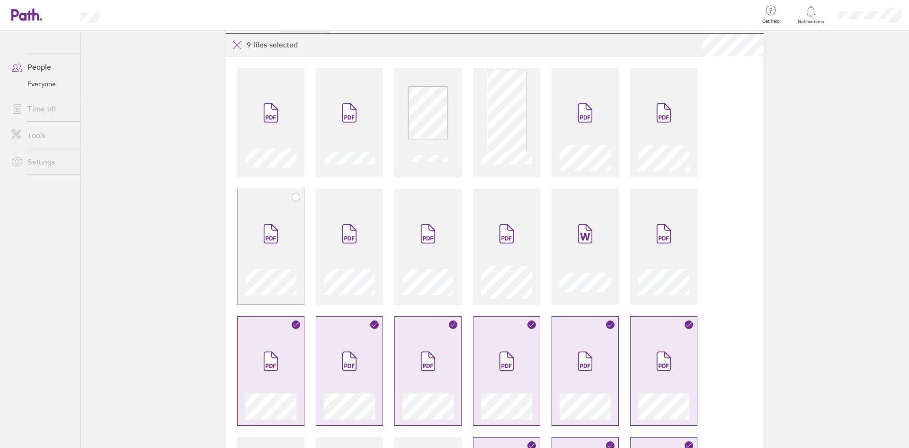
click at [267, 260] on span at bounding box center [271, 233] width 40 height 57
click at [348, 257] on span at bounding box center [350, 233] width 40 height 57
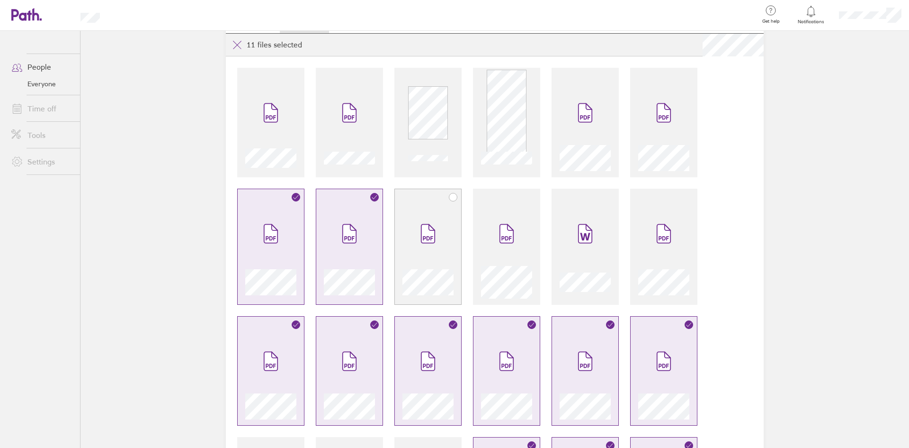
click at [417, 250] on span at bounding box center [428, 233] width 40 height 57
click at [487, 254] on span at bounding box center [507, 233] width 40 height 57
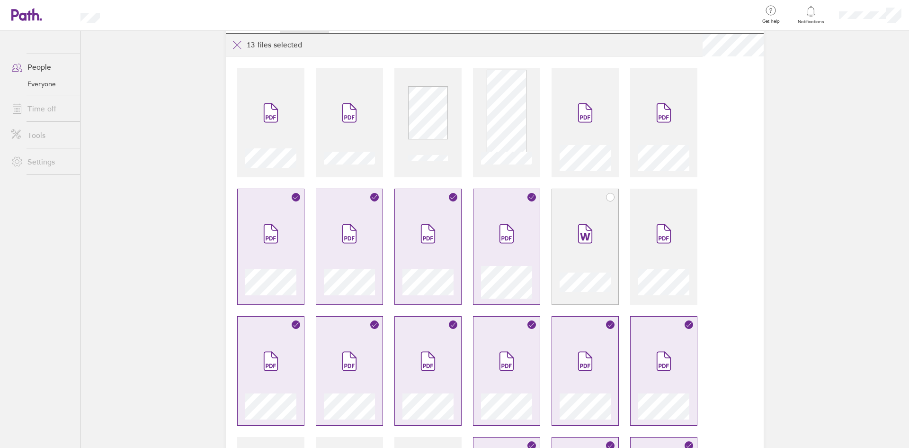
drag, startPoint x: 572, startPoint y: 245, endPoint x: 599, endPoint y: 244, distance: 27.0
click at [572, 245] on span at bounding box center [585, 233] width 40 height 57
click at [630, 242] on div at bounding box center [663, 246] width 67 height 116
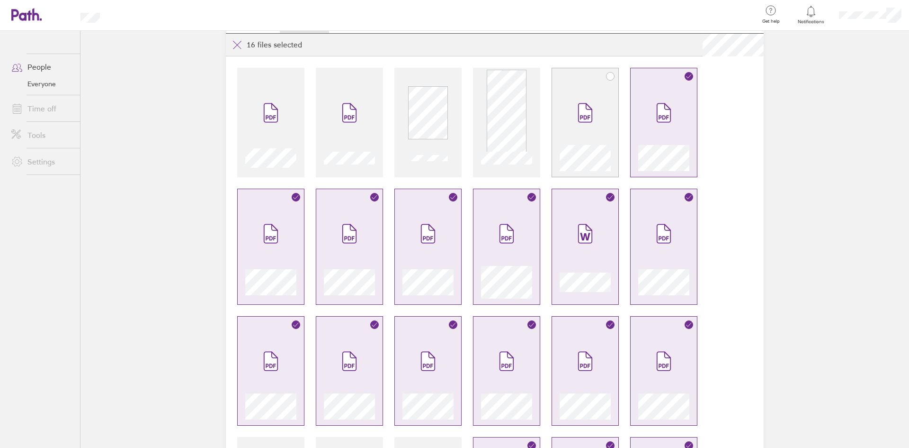
click at [588, 137] on span at bounding box center [585, 112] width 40 height 57
click at [528, 137] on div at bounding box center [506, 127] width 51 height 87
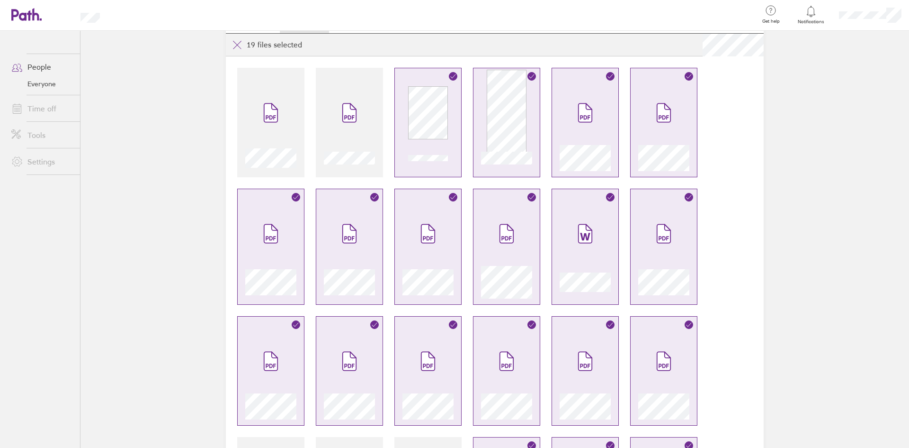
drag, startPoint x: 387, startPoint y: 139, endPoint x: 302, endPoint y: 142, distance: 85.8
click at [336, 140] on span at bounding box center [350, 112] width 40 height 57
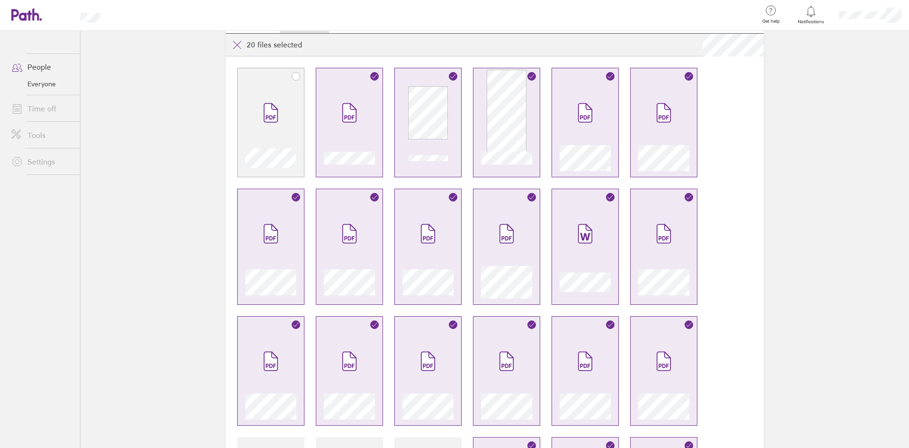
click at [247, 140] on div at bounding box center [270, 127] width 51 height 87
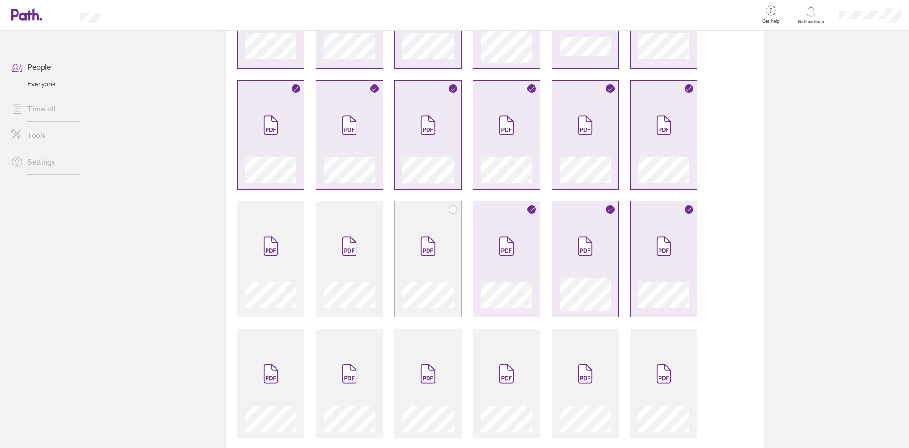
scroll to position [284, 0]
click at [429, 262] on span at bounding box center [428, 244] width 40 height 57
drag, startPoint x: 365, startPoint y: 257, endPoint x: 334, endPoint y: 257, distance: 30.8
click at [363, 257] on span at bounding box center [350, 244] width 40 height 57
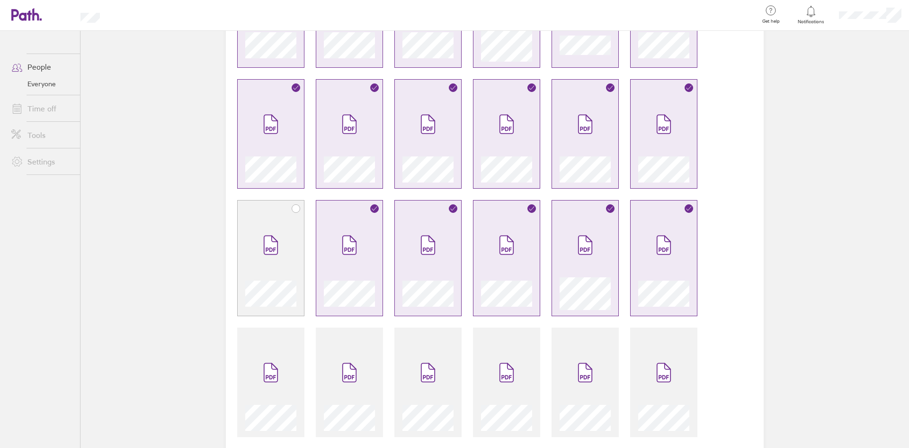
click at [294, 251] on div at bounding box center [270, 258] width 67 height 116
drag, startPoint x: 623, startPoint y: 367, endPoint x: 594, endPoint y: 363, distance: 29.6
click at [624, 367] on div at bounding box center [495, 376] width 538 height 1112
click at [652, 364] on span at bounding box center [664, 372] width 40 height 57
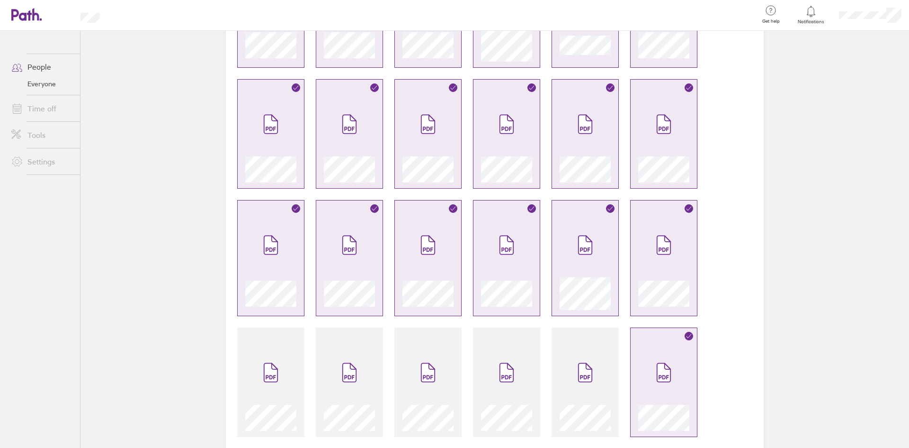
click at [616, 365] on div at bounding box center [495, 376] width 538 height 1112
click at [598, 366] on span at bounding box center [585, 372] width 40 height 57
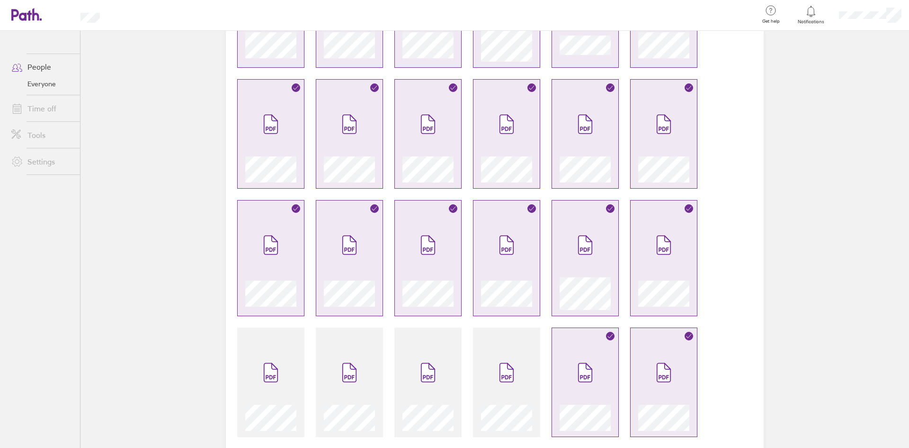
click at [545, 369] on div at bounding box center [495, 376] width 538 height 1112
click at [503, 366] on icon at bounding box center [506, 372] width 13 height 18
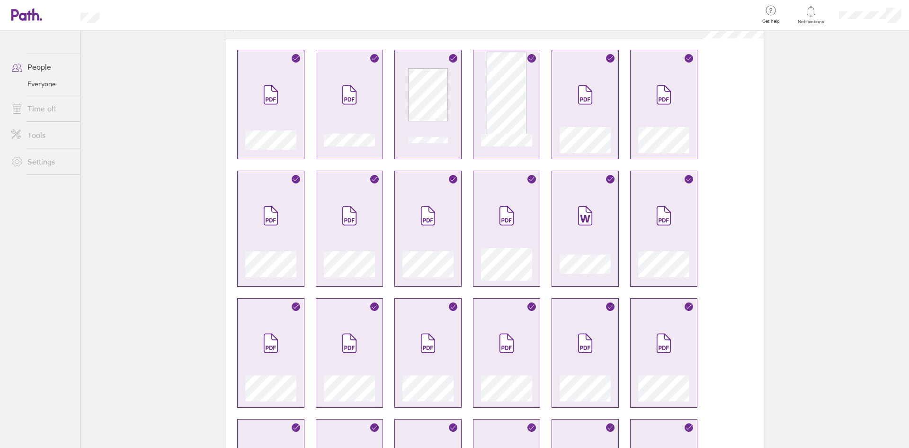
scroll to position [0, 0]
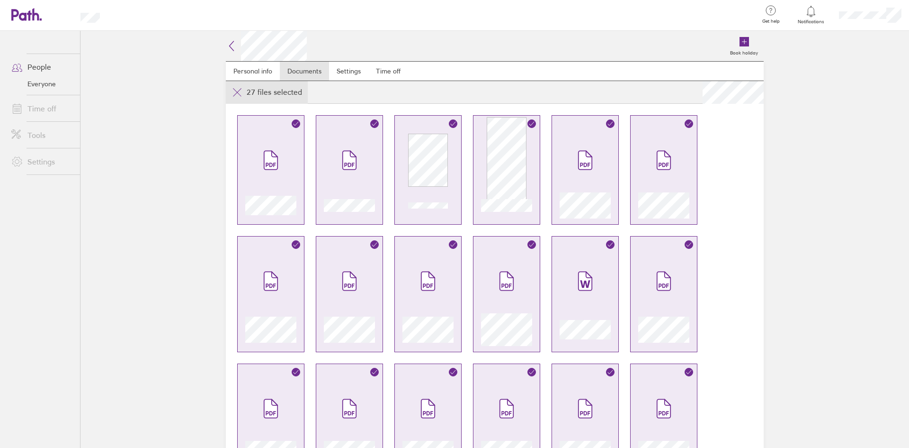
click at [237, 90] on icon at bounding box center [237, 92] width 11 height 11
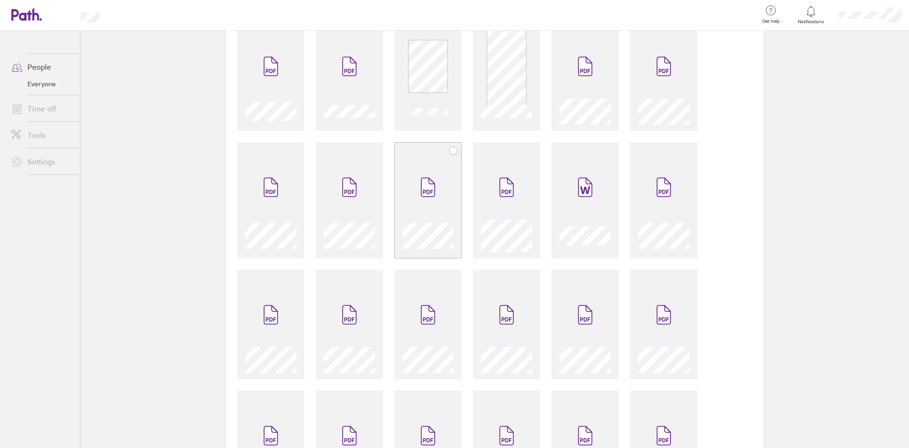
scroll to position [95, 0]
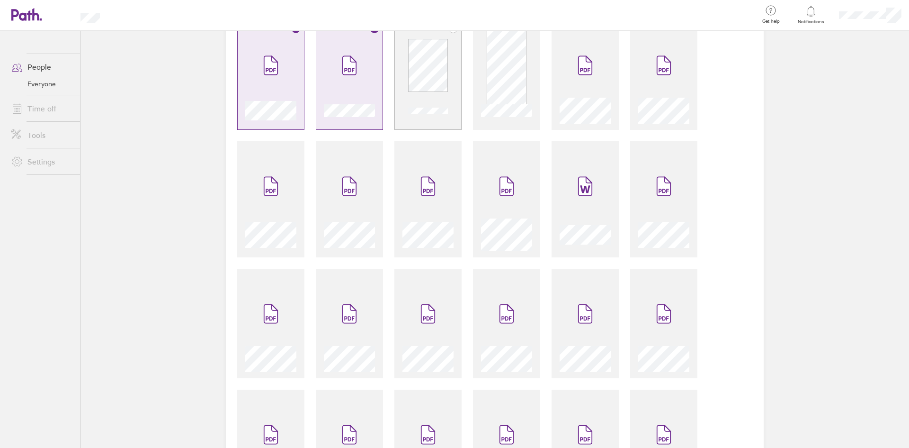
click at [458, 98] on div at bounding box center [428, 74] width 67 height 109
click at [506, 97] on div at bounding box center [506, 109] width 51 height 30
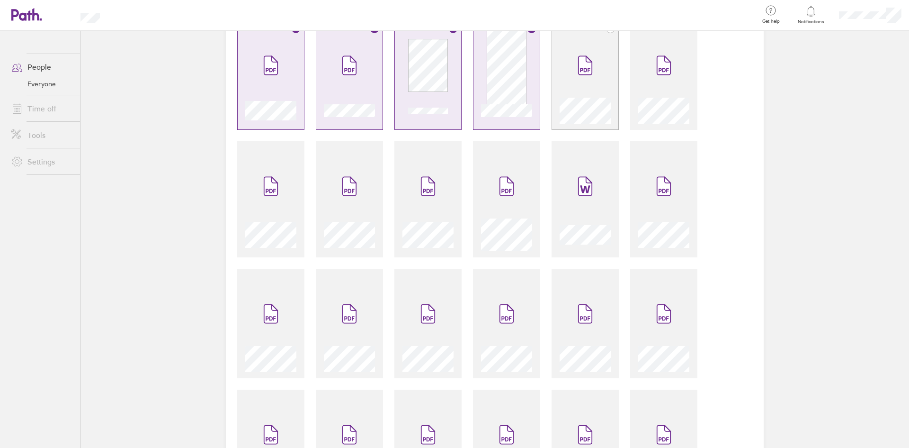
click at [582, 97] on div at bounding box center [585, 109] width 51 height 30
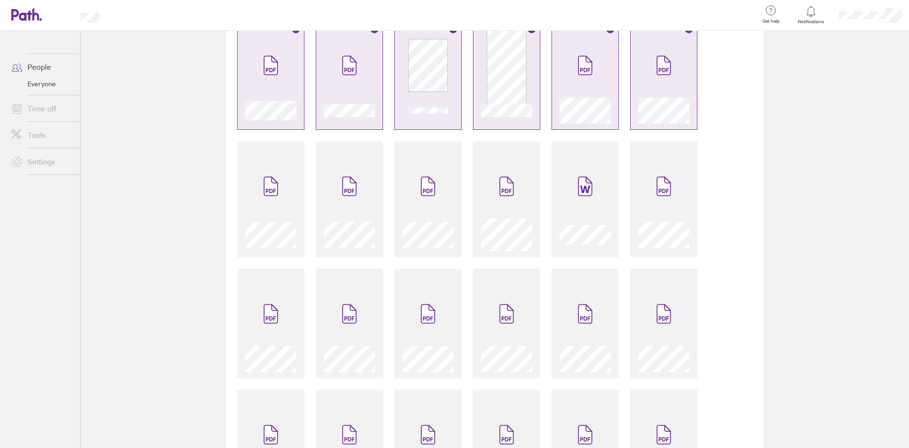
drag, startPoint x: 644, startPoint y: 177, endPoint x: 623, endPoint y: 211, distance: 39.6
click at [644, 182] on span at bounding box center [664, 186] width 40 height 57
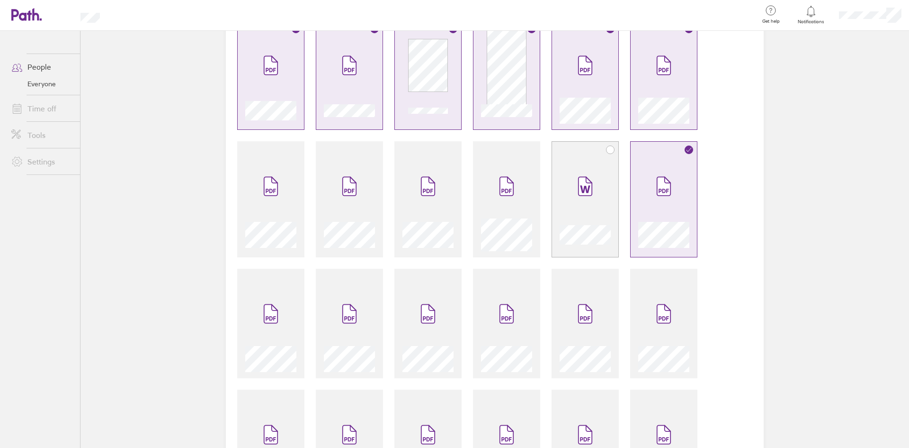
click at [560, 210] on div at bounding box center [585, 204] width 51 height 93
drag, startPoint x: 512, startPoint y: 215, endPoint x: 458, endPoint y: 220, distance: 53.8
click at [503, 216] on div at bounding box center [506, 233] width 51 height 36
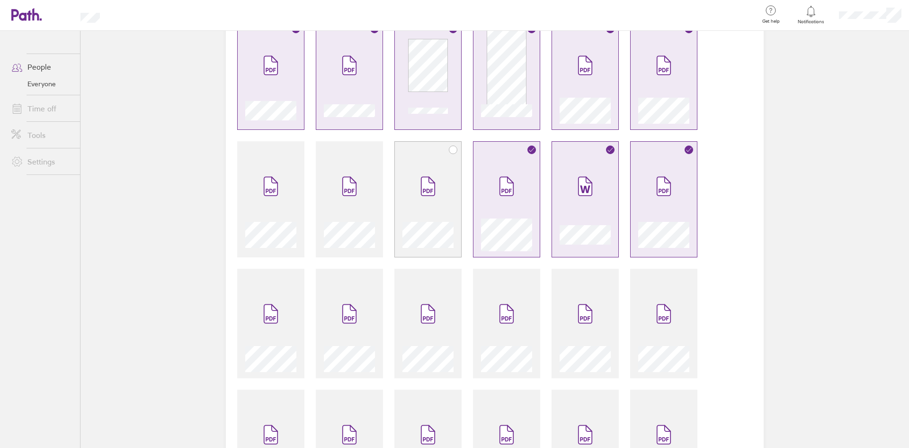
drag, startPoint x: 427, startPoint y: 220, endPoint x: 413, endPoint y: 221, distance: 14.7
click at [423, 221] on div at bounding box center [428, 233] width 51 height 36
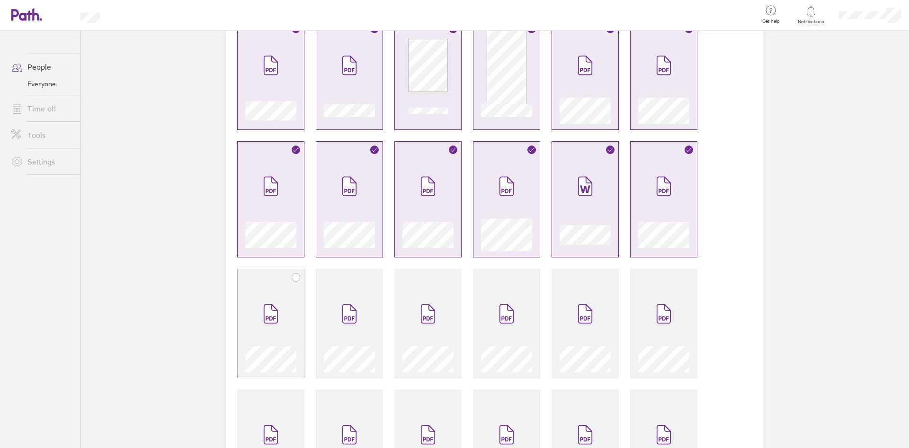
click at [290, 315] on div at bounding box center [270, 328] width 51 height 87
click at [345, 319] on icon at bounding box center [349, 318] width 10 height 4
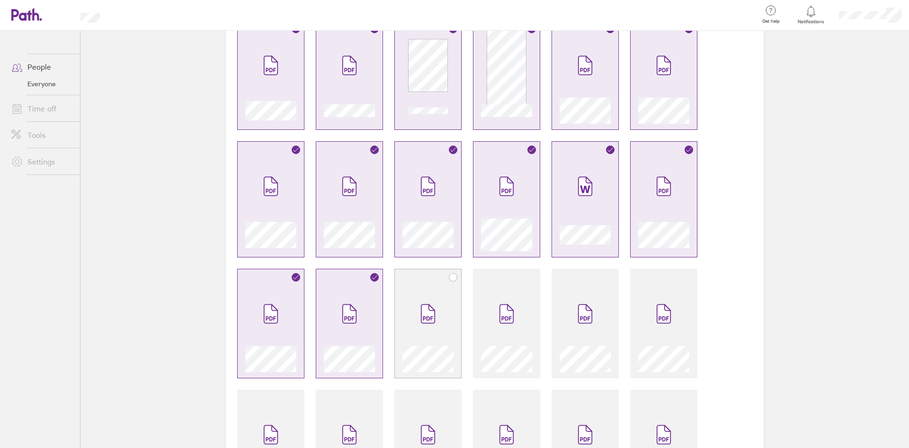
click at [431, 309] on icon at bounding box center [428, 313] width 15 height 21
click at [495, 311] on span at bounding box center [507, 313] width 40 height 57
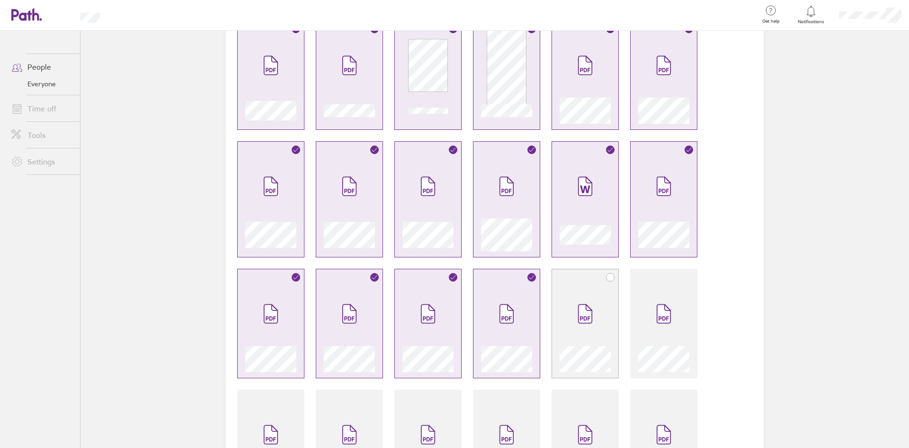
click at [594, 312] on span at bounding box center [585, 313] width 40 height 57
click at [664, 313] on icon at bounding box center [663, 314] width 13 height 18
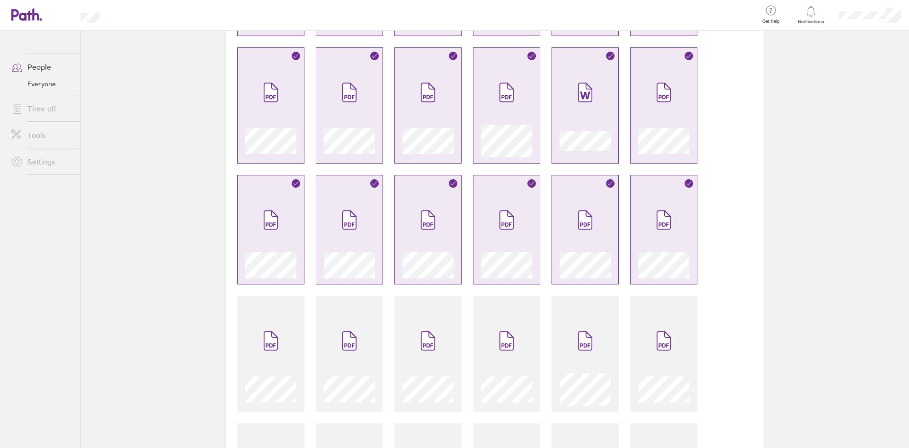
scroll to position [189, 0]
click at [665, 341] on icon at bounding box center [663, 340] width 13 height 18
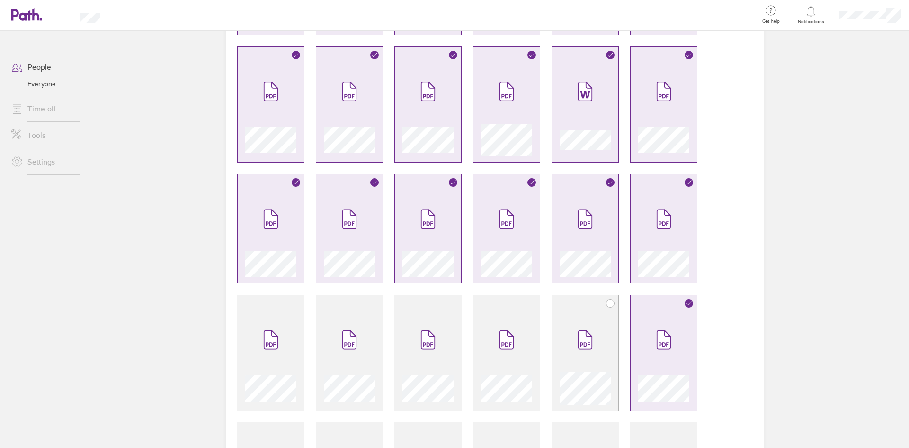
click at [567, 341] on span at bounding box center [585, 339] width 40 height 57
click at [524, 331] on div at bounding box center [506, 357] width 51 height 93
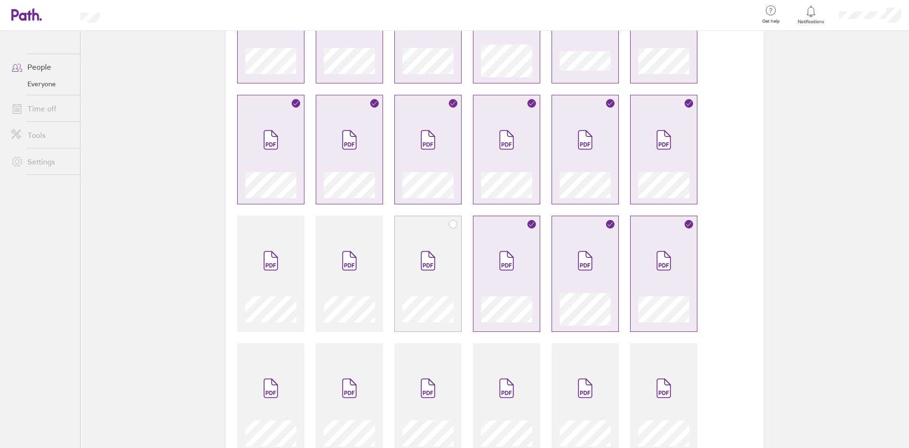
scroll to position [332, 0]
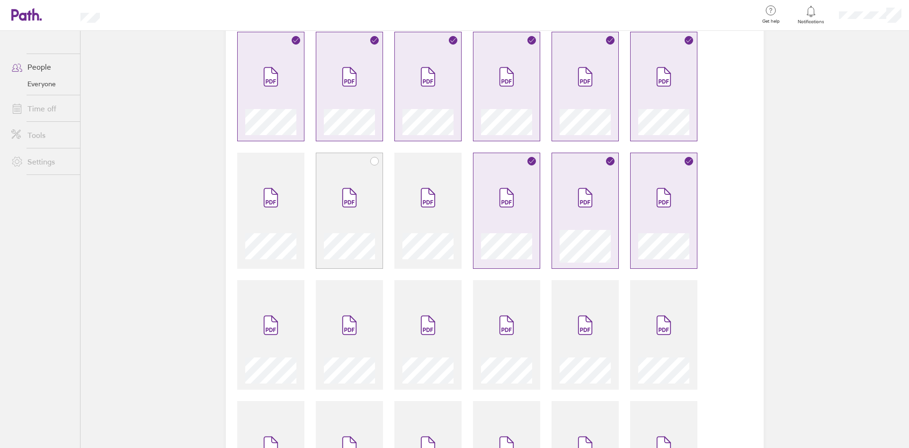
drag, startPoint x: 452, startPoint y: 216, endPoint x: 357, endPoint y: 216, distance: 95.2
click at [452, 216] on div at bounding box center [428, 211] width 67 height 116
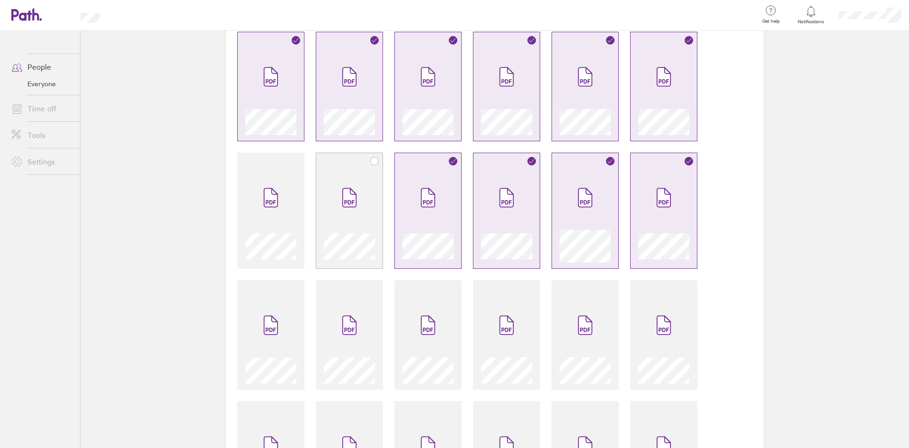
click at [334, 218] on span at bounding box center [350, 197] width 40 height 57
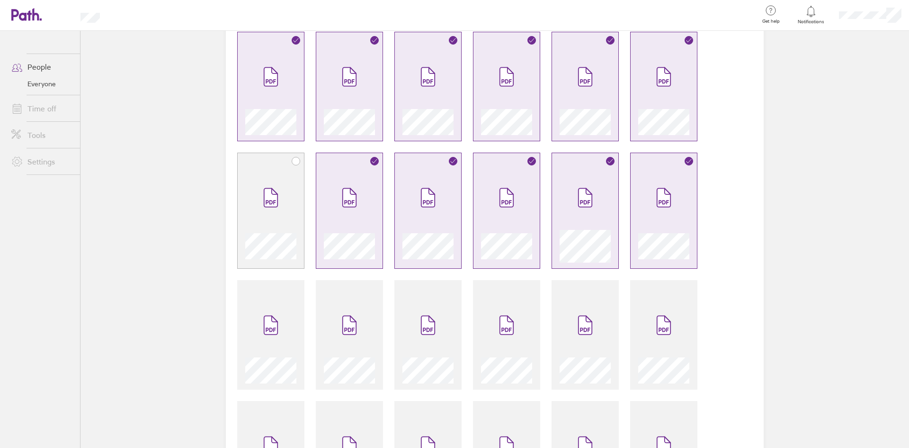
click at [284, 226] on div at bounding box center [270, 244] width 51 height 36
drag, startPoint x: 293, startPoint y: 311, endPoint x: 352, endPoint y: 312, distance: 59.2
click at [293, 311] on div at bounding box center [270, 334] width 67 height 109
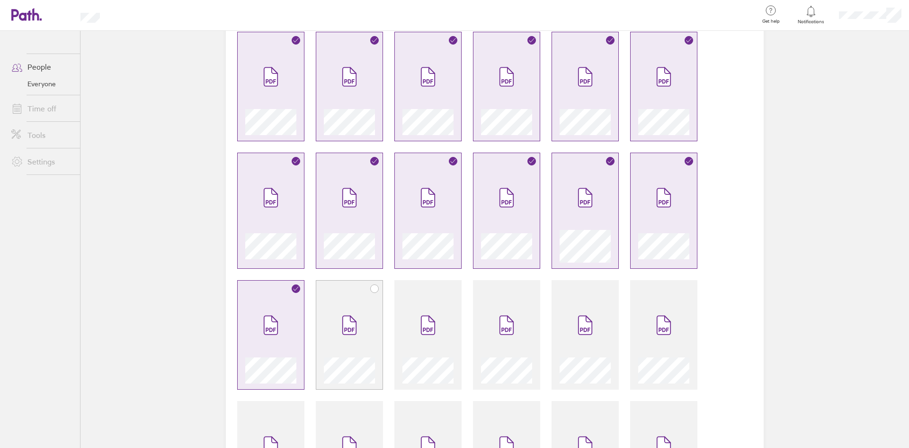
click at [376, 312] on div at bounding box center [349, 334] width 67 height 109
drag, startPoint x: 431, startPoint y: 312, endPoint x: 509, endPoint y: 307, distance: 78.3
click at [437, 312] on span at bounding box center [428, 324] width 40 height 57
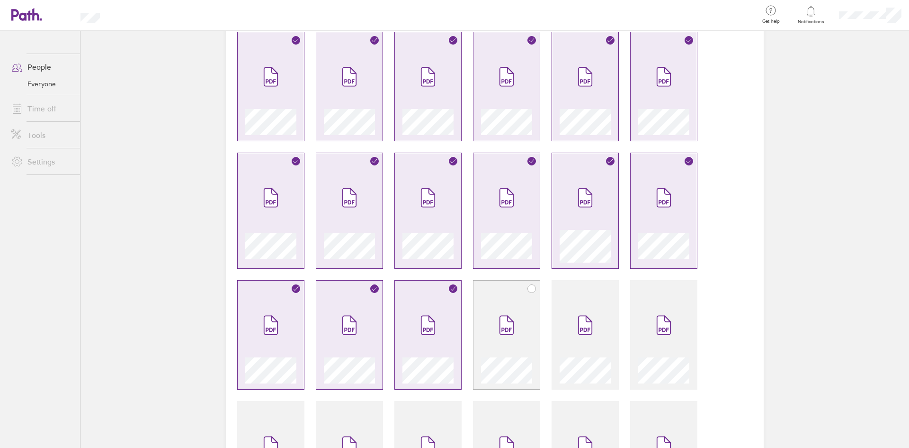
drag, startPoint x: 517, startPoint y: 307, endPoint x: 600, endPoint y: 306, distance: 83.4
click at [518, 307] on span at bounding box center [507, 324] width 40 height 57
click at [640, 310] on div at bounding box center [663, 339] width 51 height 87
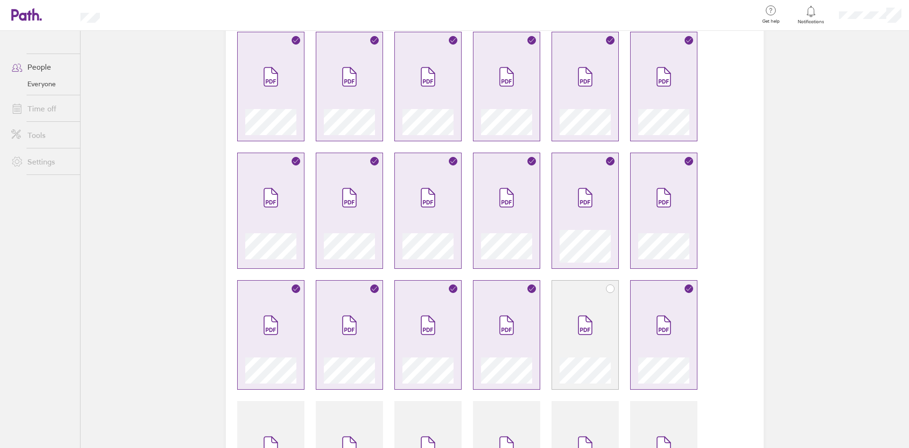
click at [594, 344] on span at bounding box center [585, 324] width 40 height 57
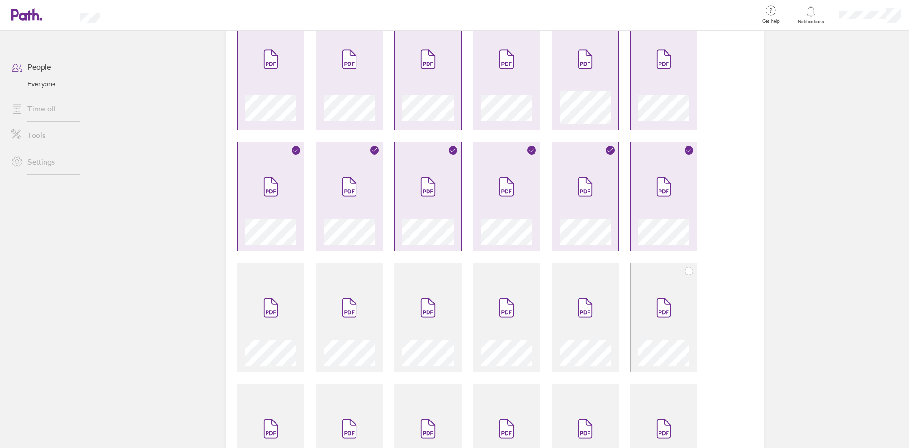
scroll to position [474, 0]
click at [638, 326] on div at bounding box center [663, 318] width 51 height 87
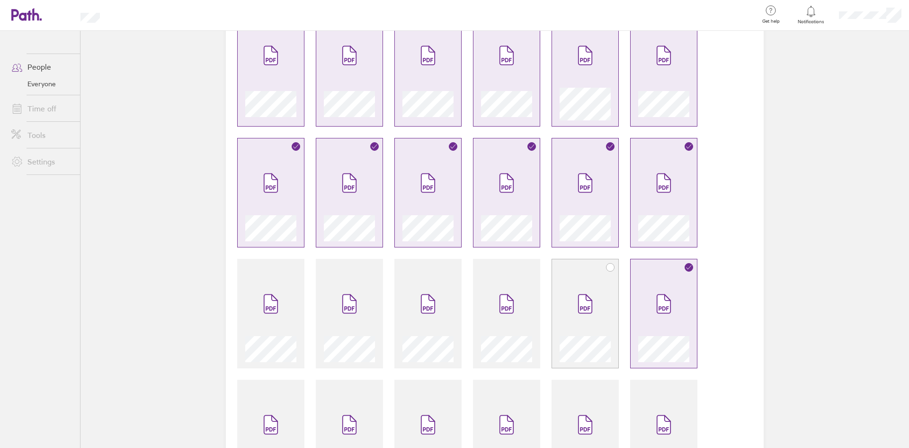
click at [569, 313] on span at bounding box center [585, 303] width 40 height 57
drag, startPoint x: 516, startPoint y: 313, endPoint x: 354, endPoint y: 324, distance: 162.8
click at [515, 313] on span at bounding box center [507, 303] width 40 height 57
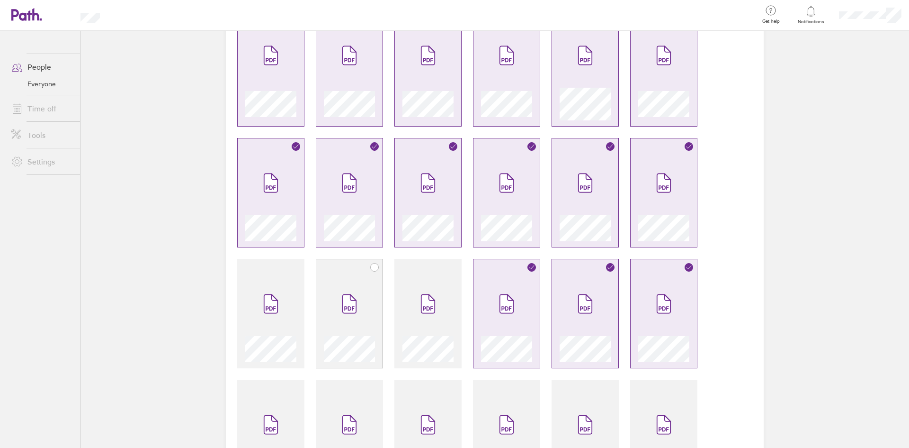
click at [352, 325] on span at bounding box center [350, 303] width 40 height 57
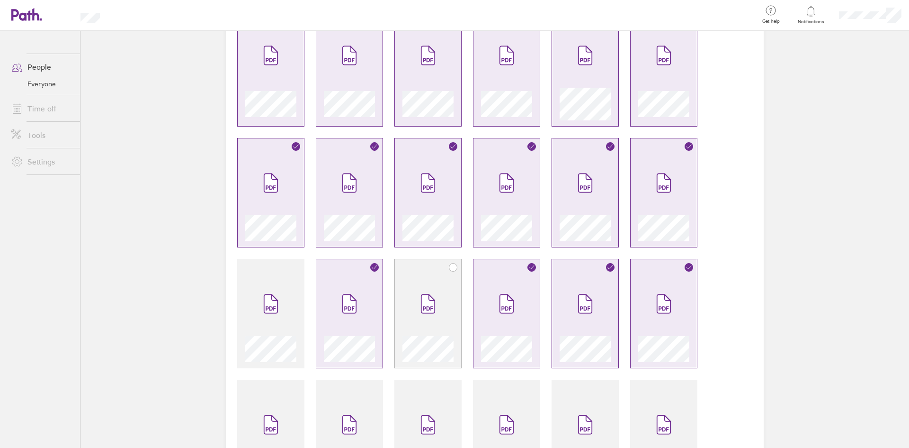
click at [452, 314] on div at bounding box center [428, 313] width 67 height 109
drag, startPoint x: 282, startPoint y: 316, endPoint x: 281, endPoint y: 334, distance: 18.1
click at [282, 316] on span at bounding box center [271, 303] width 40 height 57
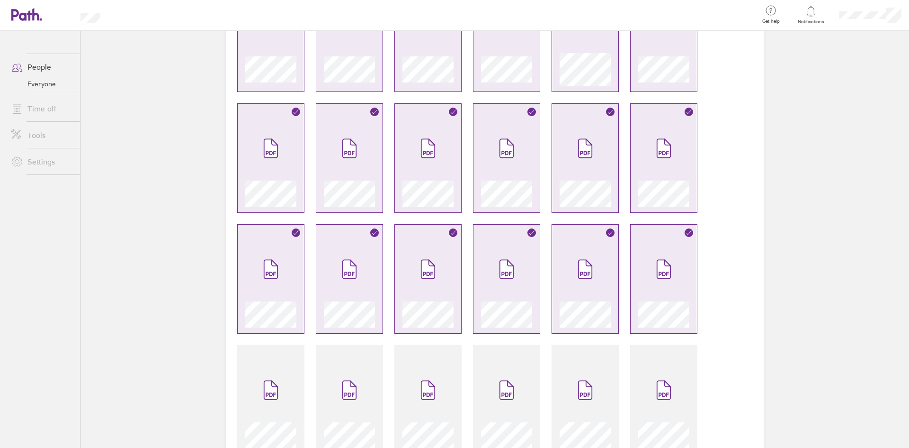
scroll to position [663, 0]
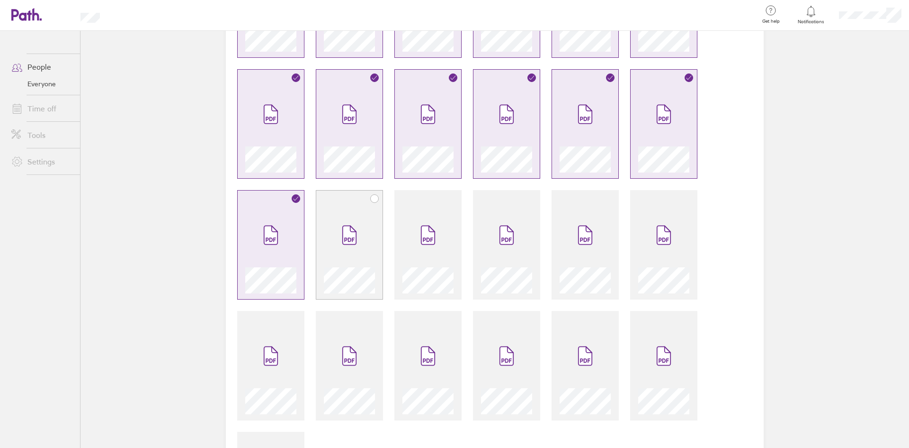
click at [361, 260] on span at bounding box center [350, 234] width 40 height 57
drag, startPoint x: 416, startPoint y: 250, endPoint x: 492, endPoint y: 249, distance: 75.8
click at [417, 250] on span at bounding box center [428, 234] width 40 height 57
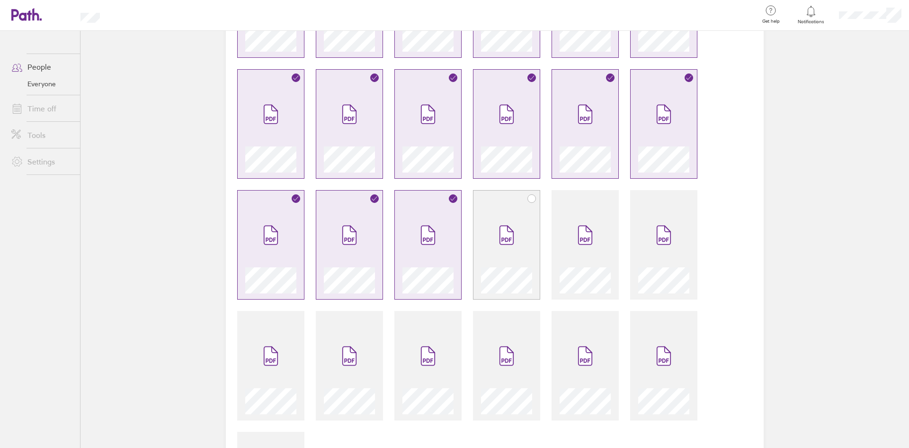
click at [514, 249] on span at bounding box center [507, 234] width 40 height 57
click at [565, 243] on span at bounding box center [585, 234] width 40 height 57
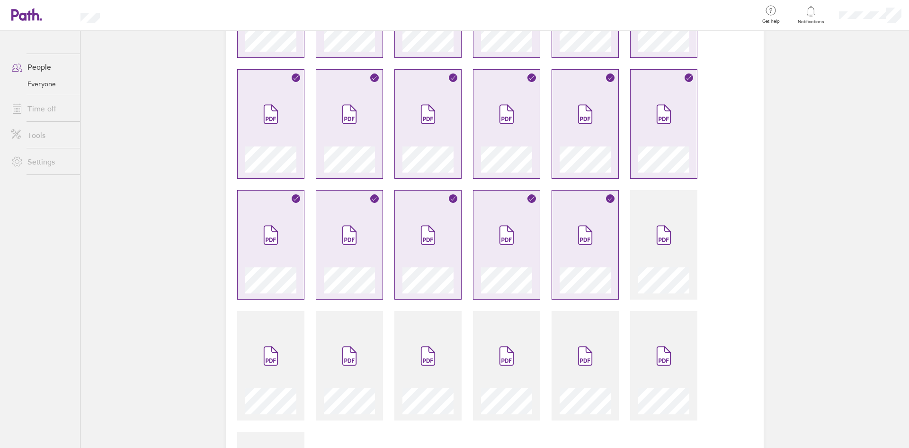
drag, startPoint x: 596, startPoint y: 243, endPoint x: 613, endPoint y: 246, distance: 16.8
click at [598, 243] on span at bounding box center [585, 234] width 40 height 57
drag, startPoint x: 634, startPoint y: 248, endPoint x: 636, endPoint y: 255, distance: 7.2
click at [634, 249] on div at bounding box center [663, 244] width 67 height 109
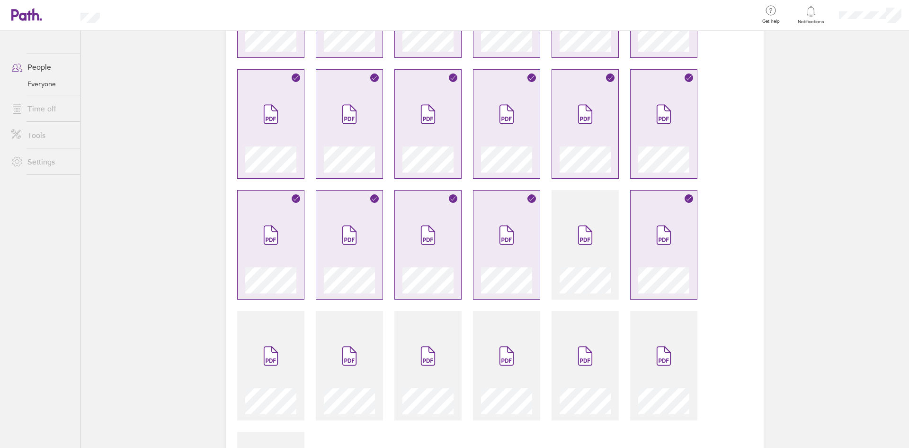
click at [644, 359] on span at bounding box center [664, 355] width 40 height 57
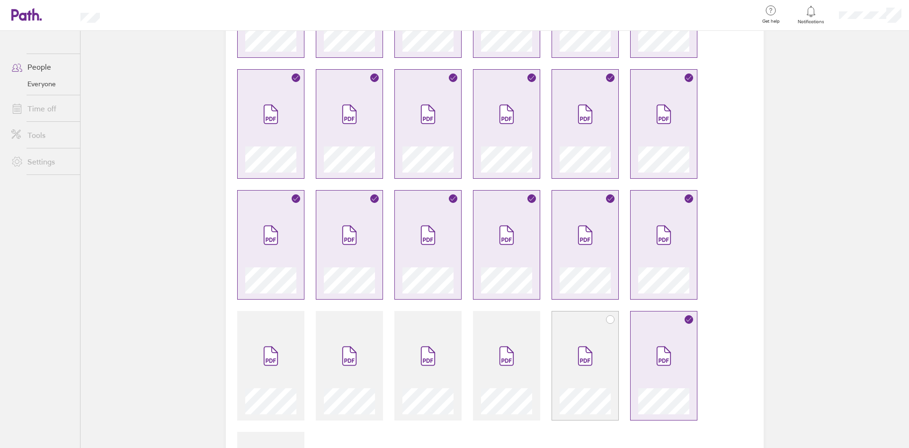
click at [591, 360] on span at bounding box center [585, 355] width 40 height 57
click at [524, 367] on div at bounding box center [506, 370] width 51 height 87
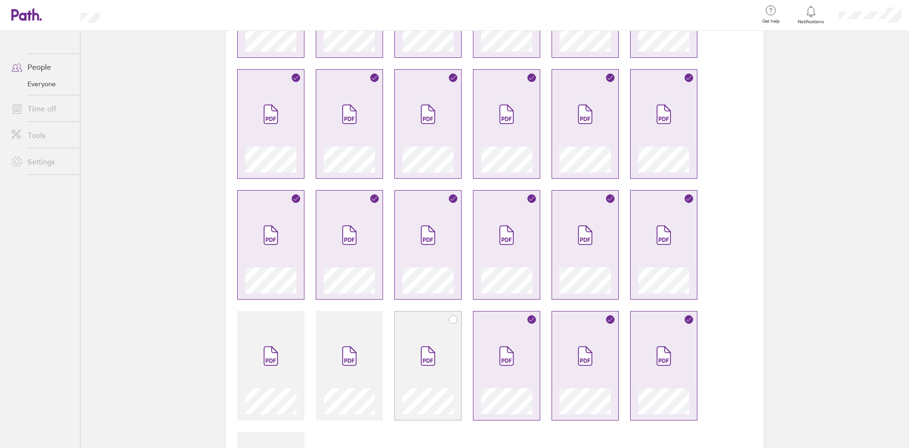
click at [444, 371] on span at bounding box center [428, 355] width 40 height 57
drag, startPoint x: 376, startPoint y: 367, endPoint x: 368, endPoint y: 365, distance: 7.2
click at [373, 366] on div at bounding box center [349, 365] width 67 height 109
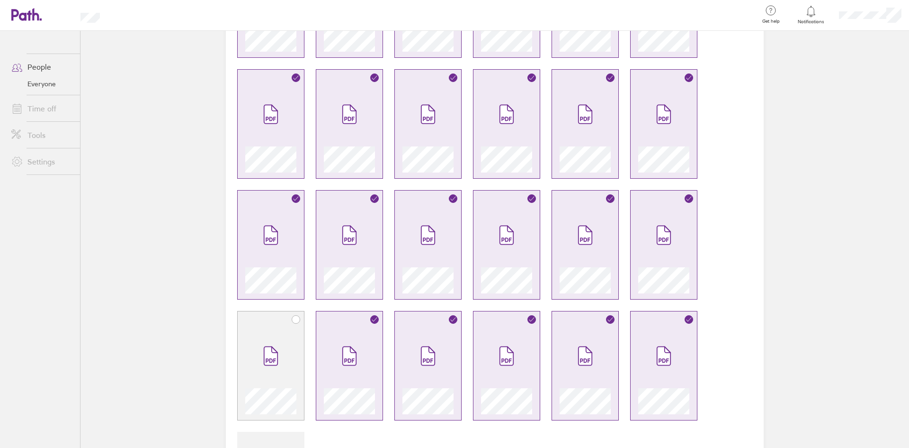
click at [300, 364] on div at bounding box center [270, 365] width 67 height 109
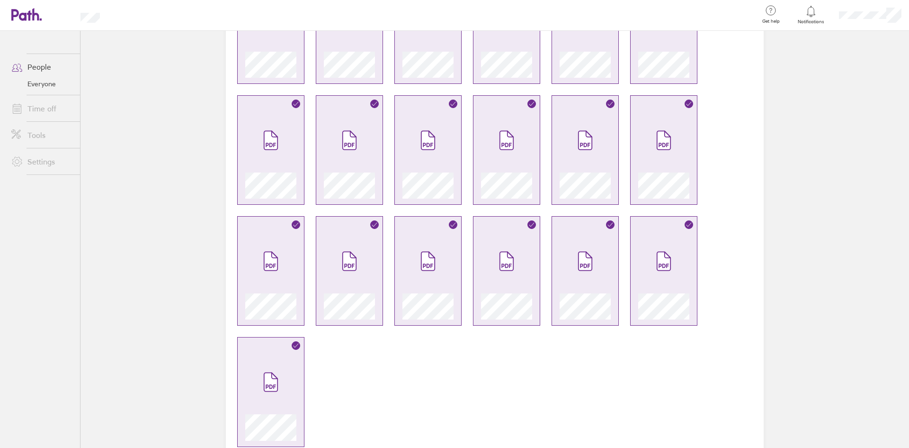
scroll to position [768, 0]
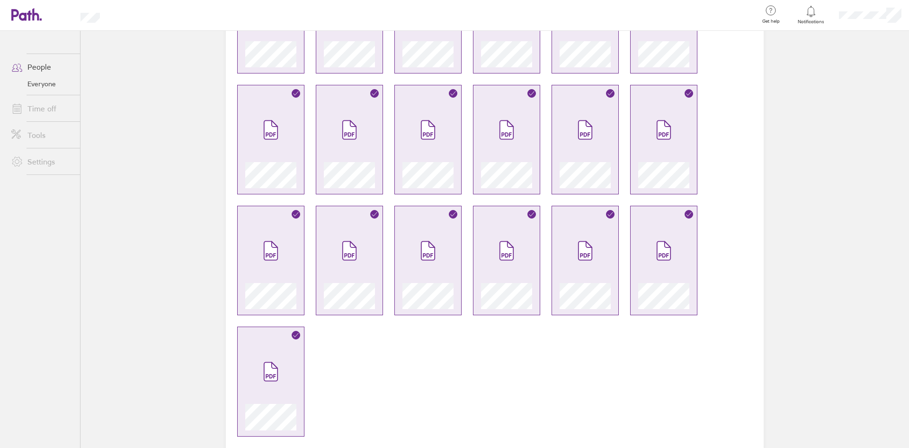
click at [271, 368] on icon at bounding box center [270, 371] width 13 height 18
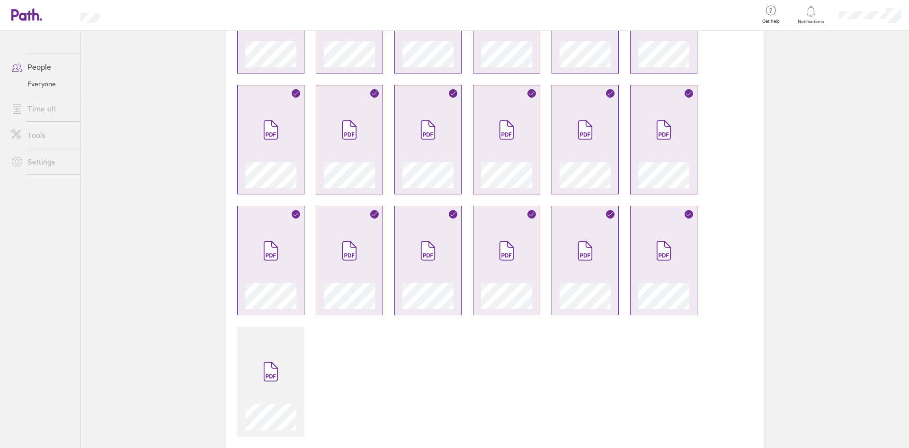
click at [273, 268] on span at bounding box center [271, 250] width 40 height 57
click at [395, 267] on div at bounding box center [428, 260] width 67 height 109
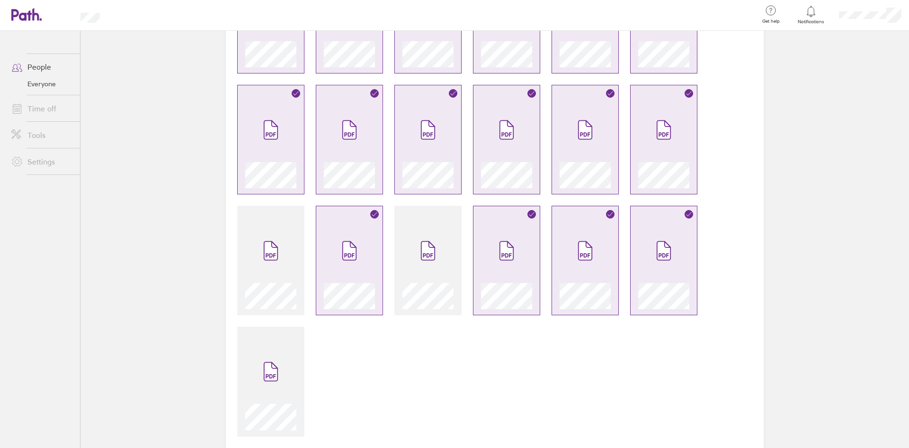
click at [366, 267] on span at bounding box center [350, 250] width 40 height 57
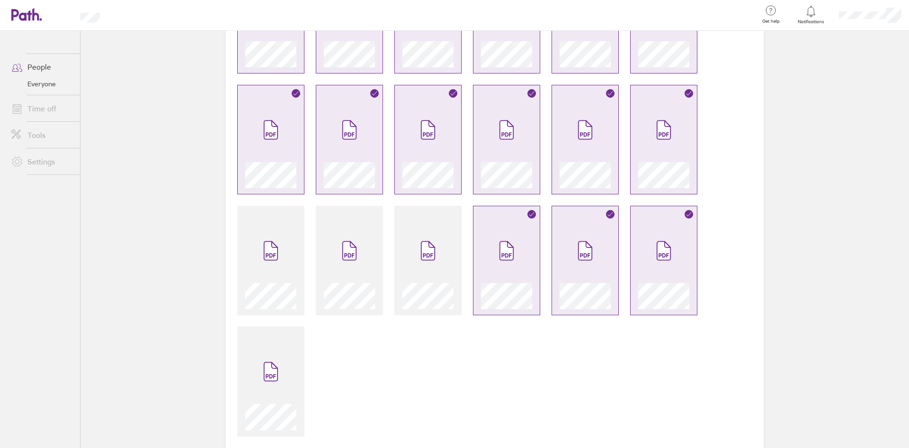
click at [487, 263] on span at bounding box center [507, 250] width 40 height 57
click at [565, 263] on span at bounding box center [585, 250] width 40 height 57
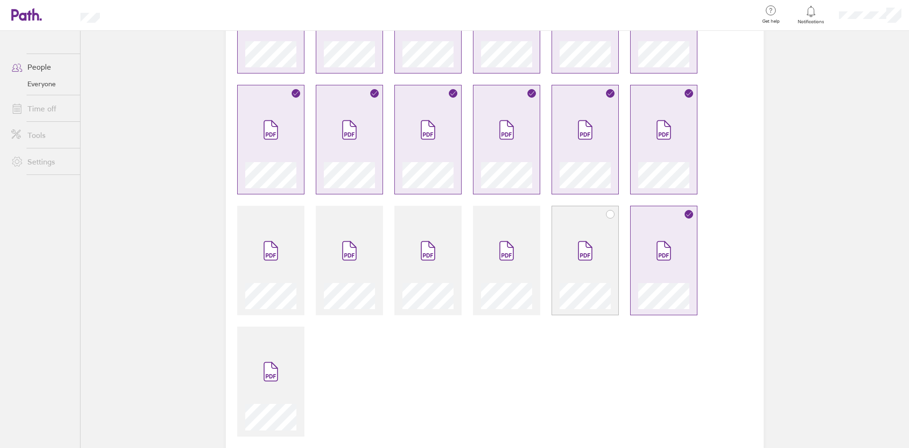
click at [601, 263] on span at bounding box center [585, 250] width 40 height 57
click at [657, 254] on icon at bounding box center [663, 251] width 13 height 18
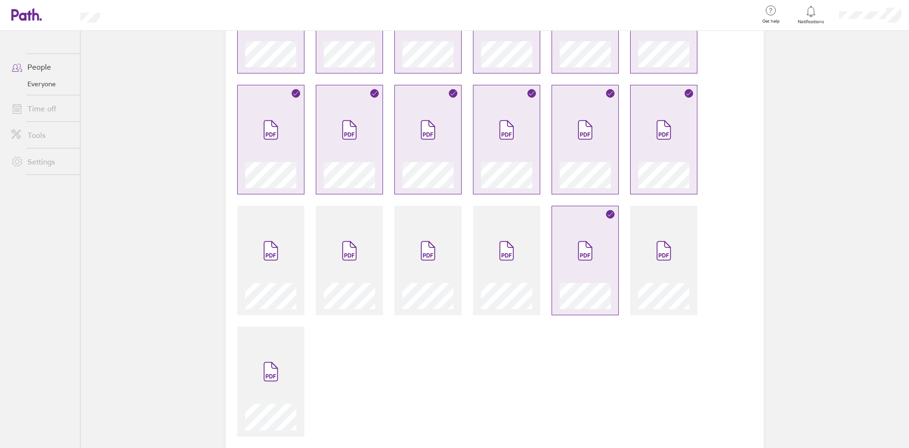
click at [589, 228] on span at bounding box center [585, 250] width 40 height 57
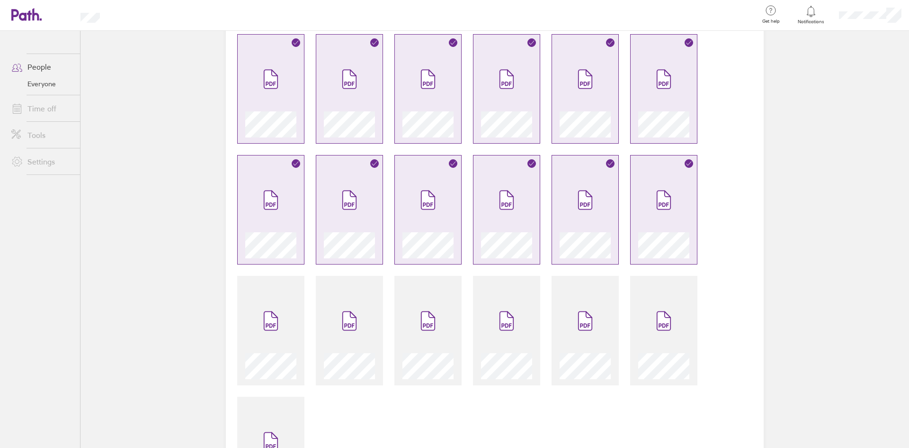
scroll to position [626, 0]
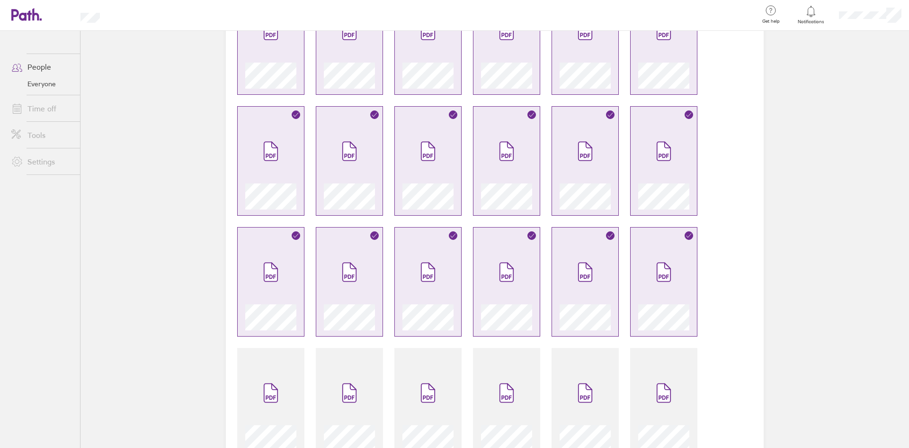
click at [646, 239] on div at bounding box center [663, 281] width 67 height 109
click at [535, 255] on div at bounding box center [506, 281] width 67 height 109
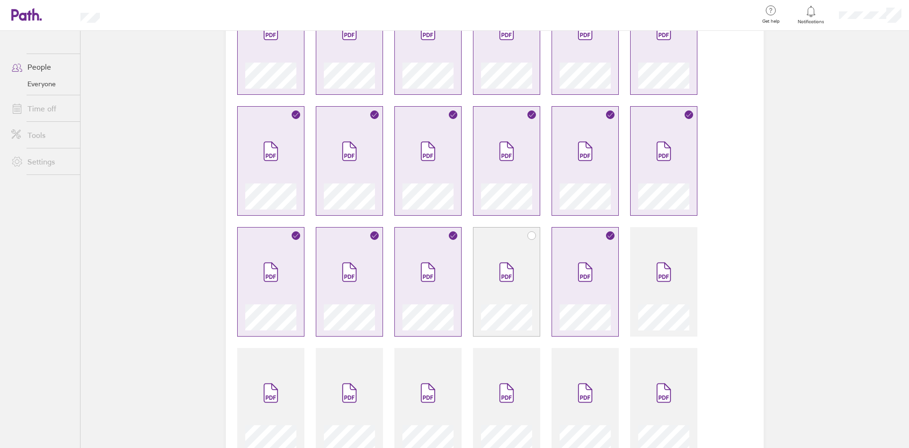
drag, startPoint x: 506, startPoint y: 264, endPoint x: 581, endPoint y: 264, distance: 74.4
click at [506, 264] on icon at bounding box center [506, 271] width 15 height 21
click at [582, 264] on icon at bounding box center [585, 272] width 13 height 18
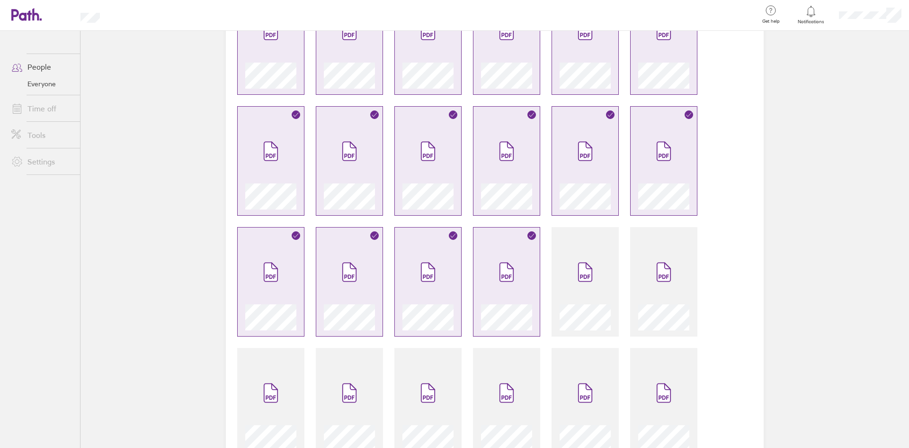
click at [520, 271] on span at bounding box center [507, 271] width 40 height 57
click at [427, 277] on icon at bounding box center [428, 272] width 13 height 18
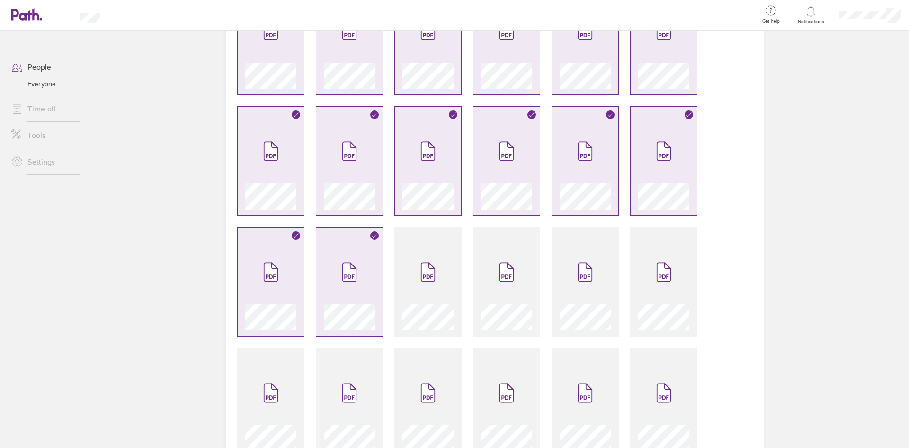
drag, startPoint x: 362, startPoint y: 283, endPoint x: 288, endPoint y: 287, distance: 74.0
click at [360, 284] on span at bounding box center [350, 271] width 40 height 57
click at [284, 288] on span at bounding box center [271, 271] width 40 height 57
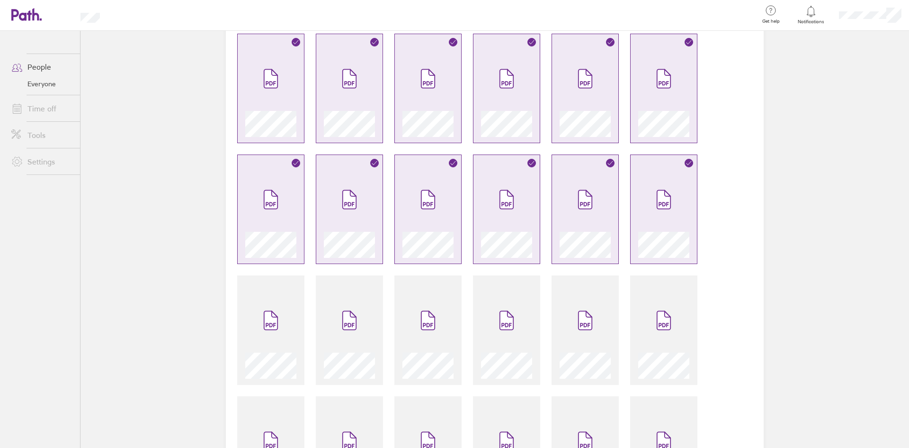
scroll to position [531, 0]
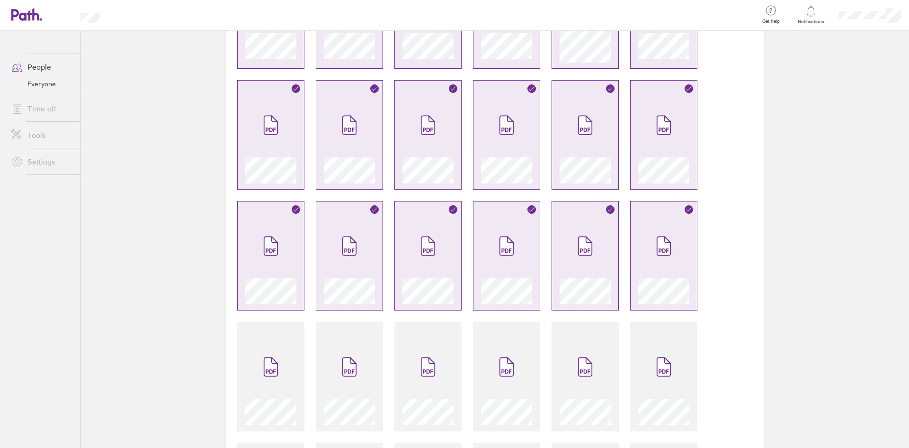
click at [270, 270] on span at bounding box center [271, 245] width 40 height 57
click at [336, 267] on span at bounding box center [350, 245] width 40 height 57
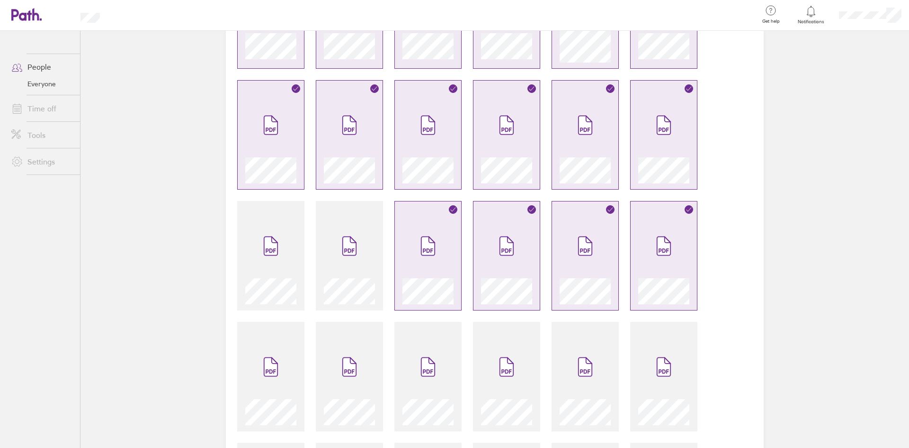
click at [425, 263] on span at bounding box center [428, 245] width 40 height 57
click at [510, 260] on span at bounding box center [507, 245] width 40 height 57
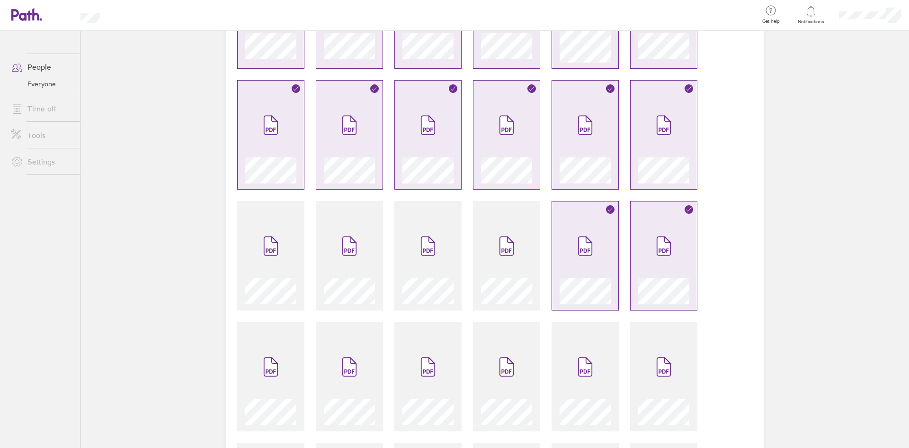
click at [548, 256] on div at bounding box center [495, 128] width 538 height 1112
drag, startPoint x: 592, startPoint y: 256, endPoint x: 635, endPoint y: 257, distance: 42.6
click at [592, 256] on span at bounding box center [585, 245] width 40 height 57
drag, startPoint x: 637, startPoint y: 257, endPoint x: 671, endPoint y: 259, distance: 33.7
click at [638, 257] on div at bounding box center [663, 260] width 51 height 87
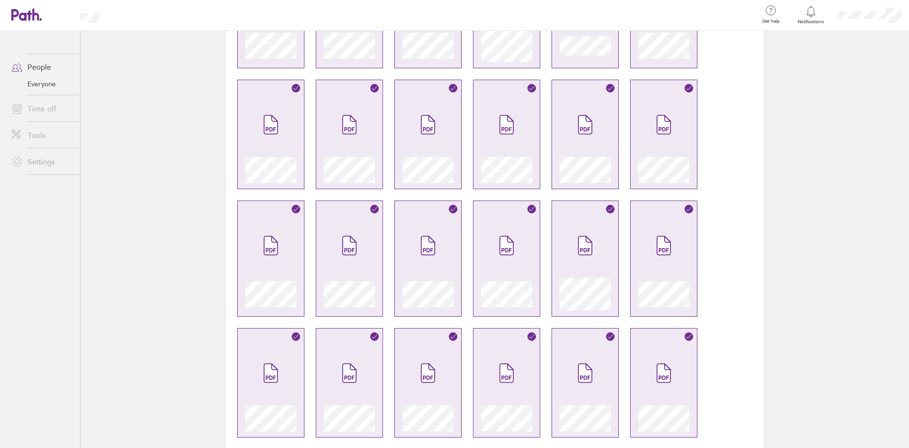
scroll to position [284, 0]
click at [656, 374] on icon at bounding box center [663, 372] width 15 height 21
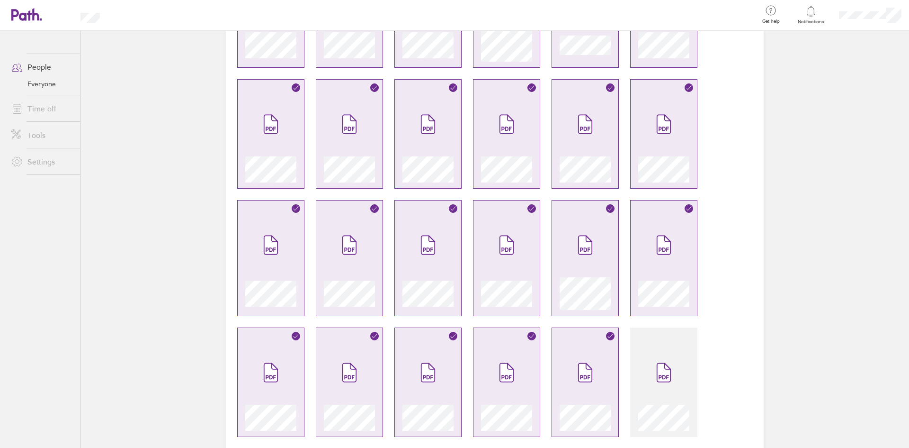
click at [560, 368] on div at bounding box center [585, 387] width 51 height 87
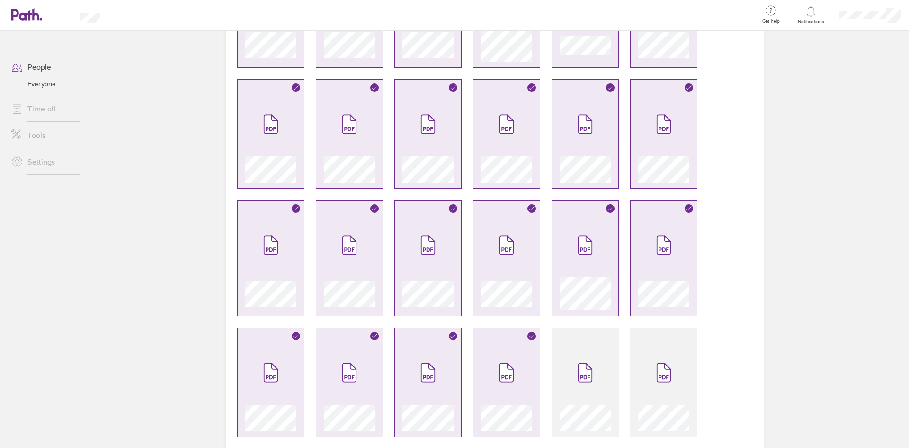
drag, startPoint x: 501, startPoint y: 369, endPoint x: 469, endPoint y: 376, distance: 33.0
click at [500, 369] on icon at bounding box center [506, 372] width 13 height 18
drag, startPoint x: 450, startPoint y: 378, endPoint x: 336, endPoint y: 380, distance: 114.6
click at [449, 378] on div at bounding box center [428, 381] width 67 height 109
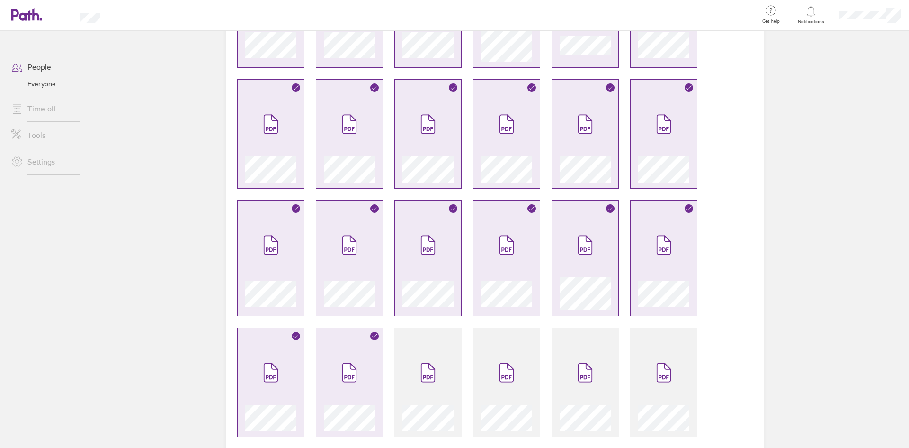
click at [330, 381] on span at bounding box center [350, 372] width 40 height 57
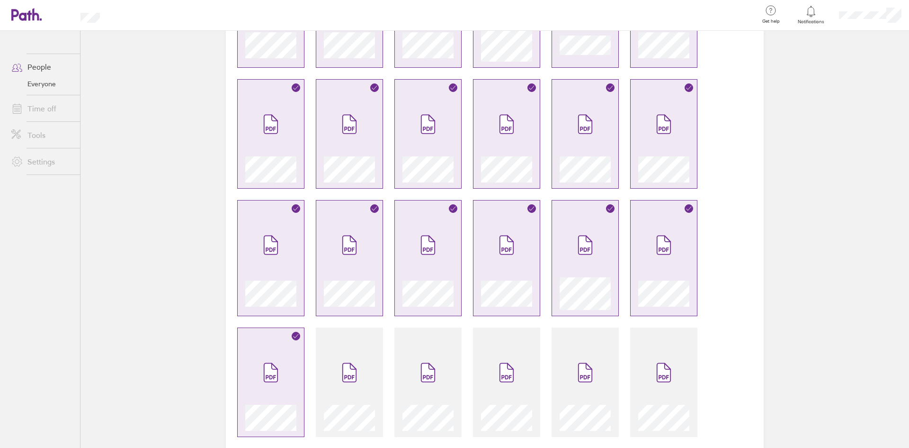
click at [277, 379] on span at bounding box center [271, 372] width 40 height 57
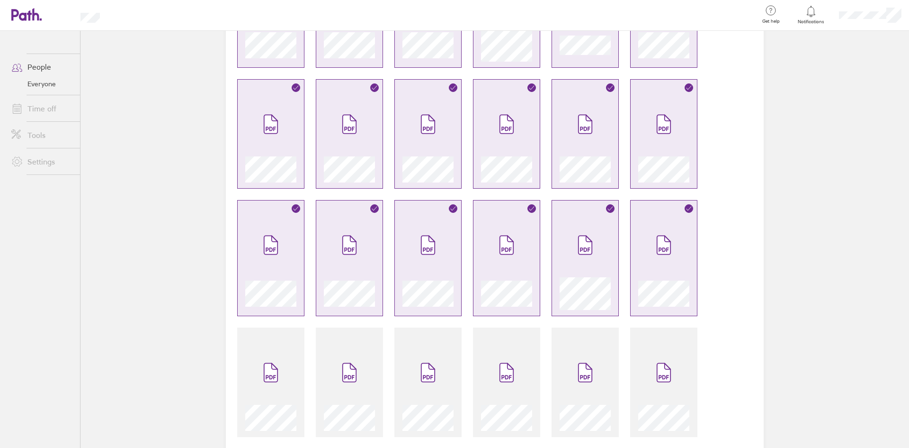
click at [303, 277] on div at bounding box center [495, 376] width 538 height 1112
click at [290, 273] on div at bounding box center [270, 262] width 51 height 93
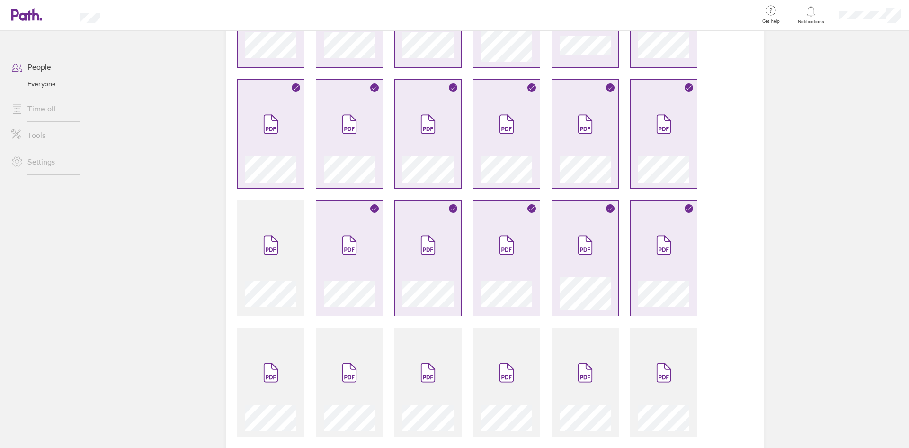
click at [349, 272] on span at bounding box center [350, 244] width 40 height 57
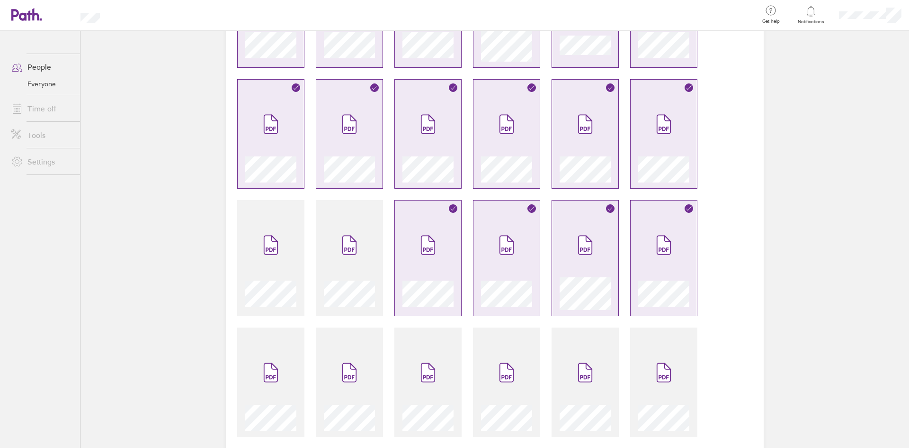
drag, startPoint x: 422, startPoint y: 267, endPoint x: 497, endPoint y: 266, distance: 74.8
click at [423, 267] on span at bounding box center [428, 244] width 40 height 57
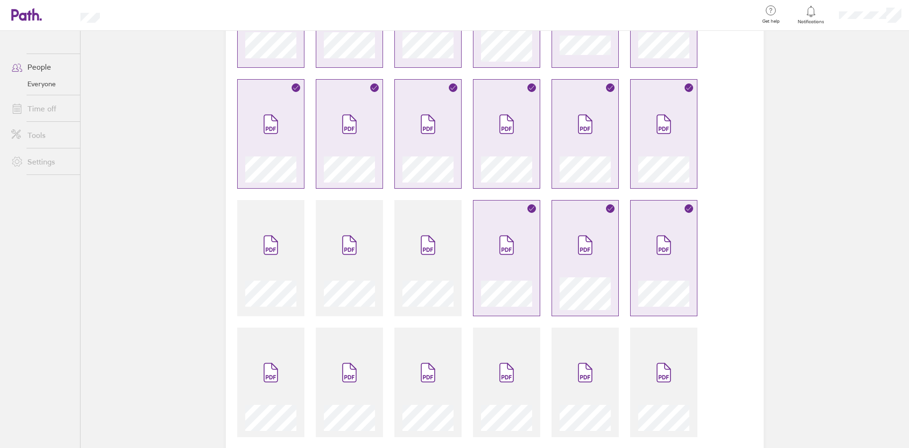
click at [500, 266] on span at bounding box center [507, 244] width 40 height 57
drag, startPoint x: 583, startPoint y: 263, endPoint x: 648, endPoint y: 265, distance: 64.9
click at [584, 263] on span at bounding box center [585, 244] width 40 height 57
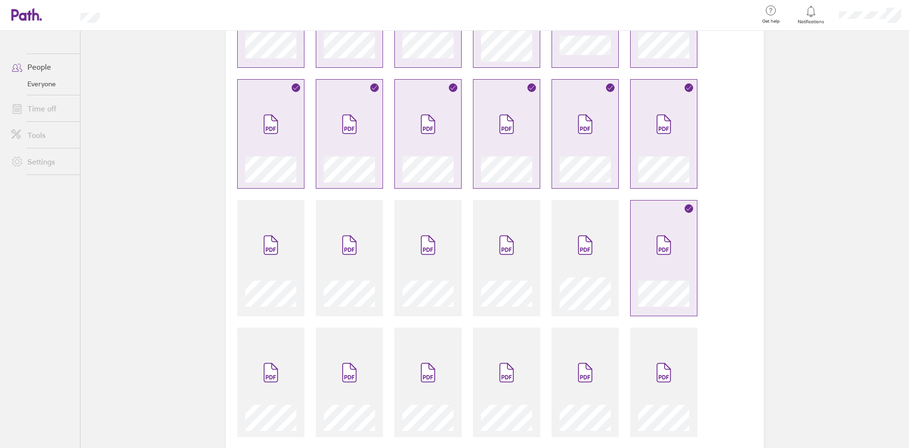
click at [653, 264] on span at bounding box center [664, 244] width 40 height 57
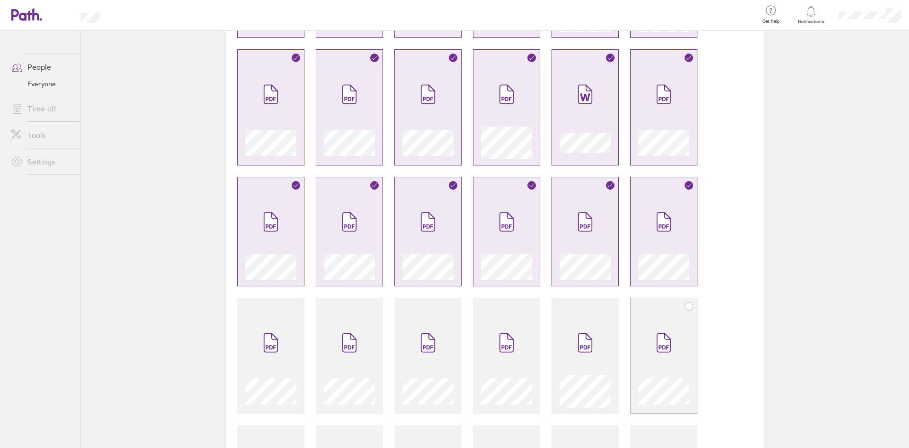
scroll to position [189, 0]
click at [665, 332] on icon at bounding box center [668, 334] width 6 height 6
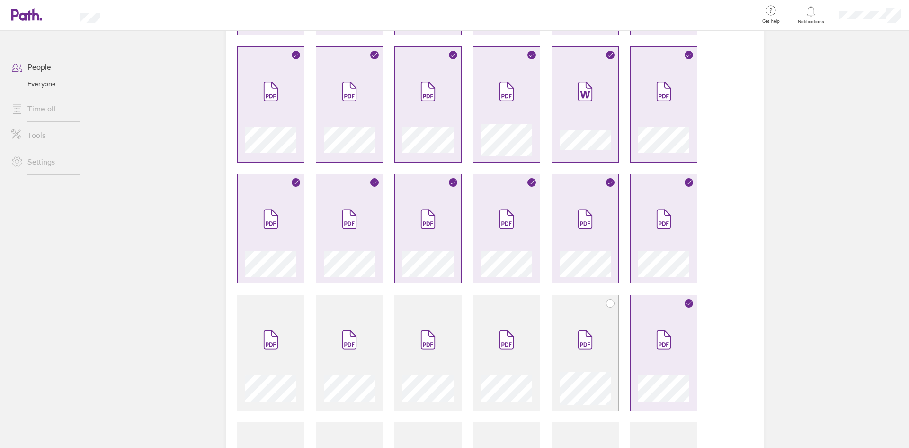
click at [591, 341] on span at bounding box center [585, 339] width 40 height 57
click at [526, 341] on div at bounding box center [506, 357] width 51 height 93
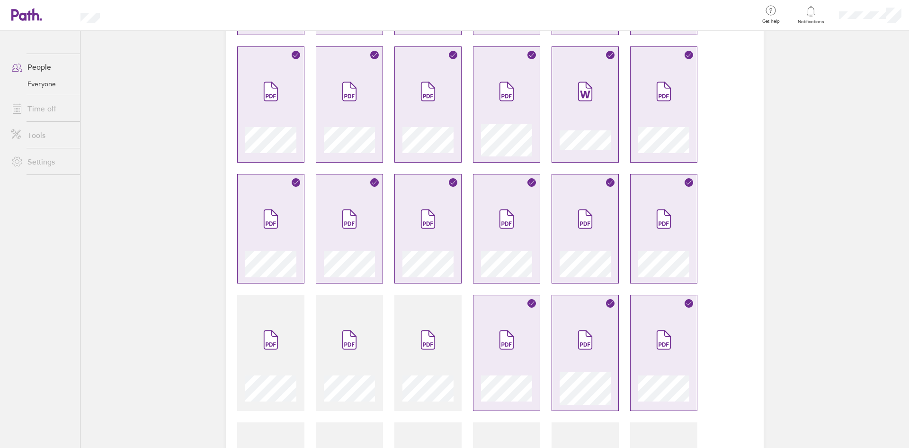
scroll to position [0, 0]
